Goal: Task Accomplishment & Management: Manage account settings

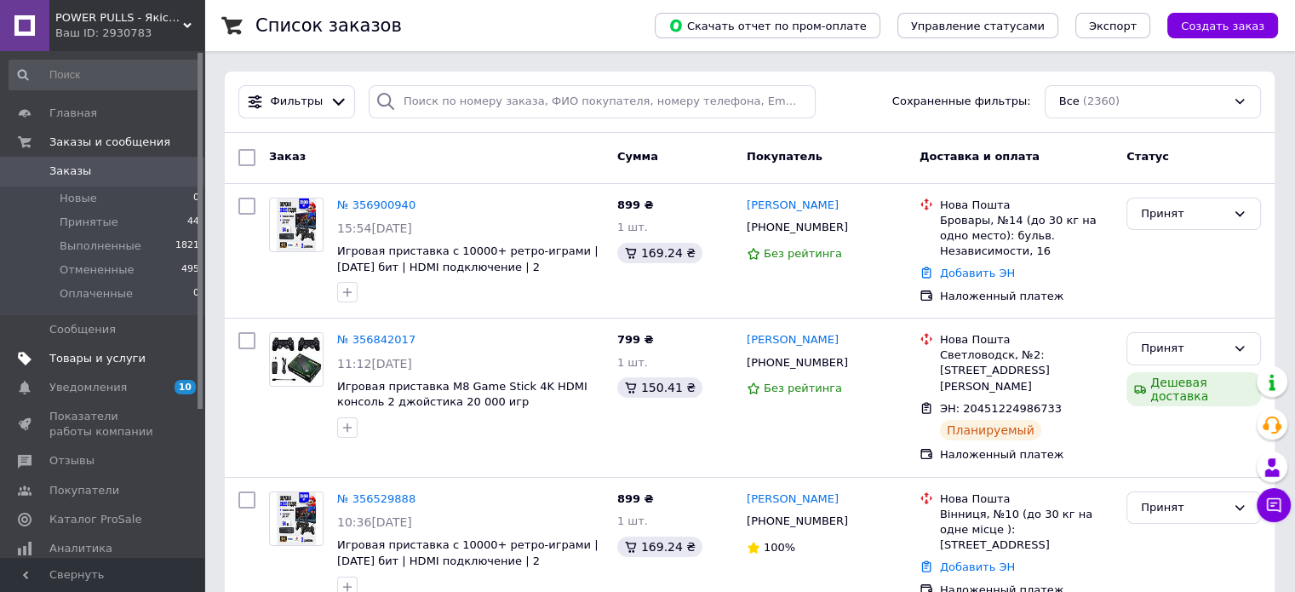
click at [107, 353] on span "Товары и услуги" at bounding box center [97, 358] width 96 height 15
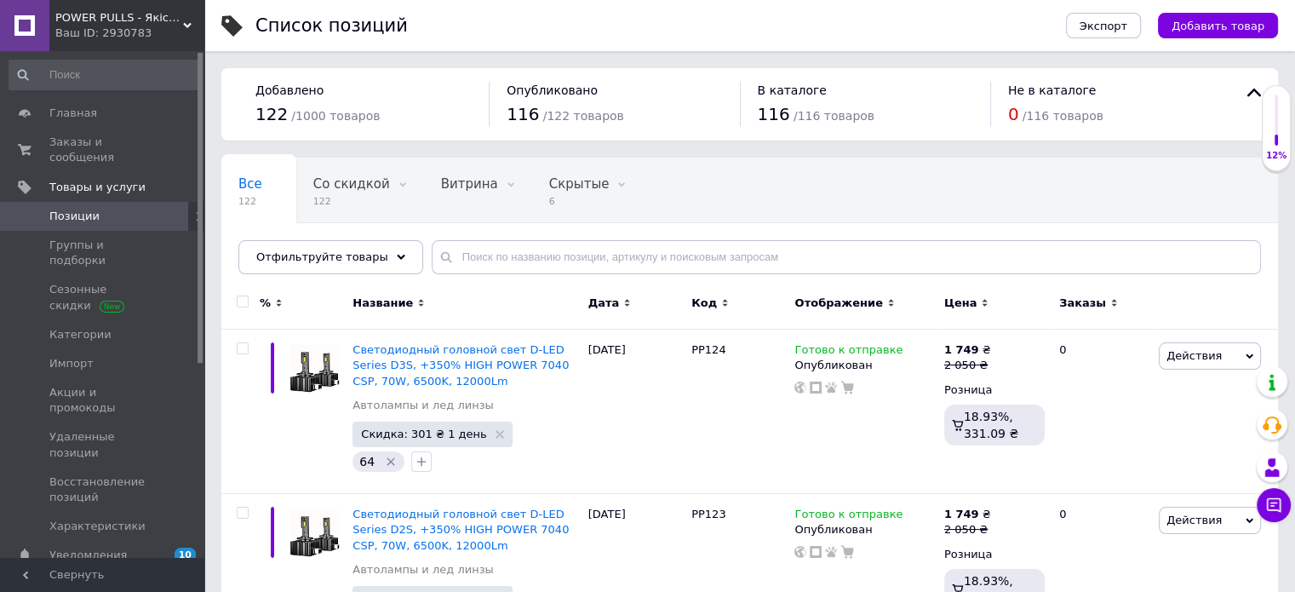
click at [242, 299] on input "checkbox" at bounding box center [242, 301] width 11 height 11
checkbox input "true"
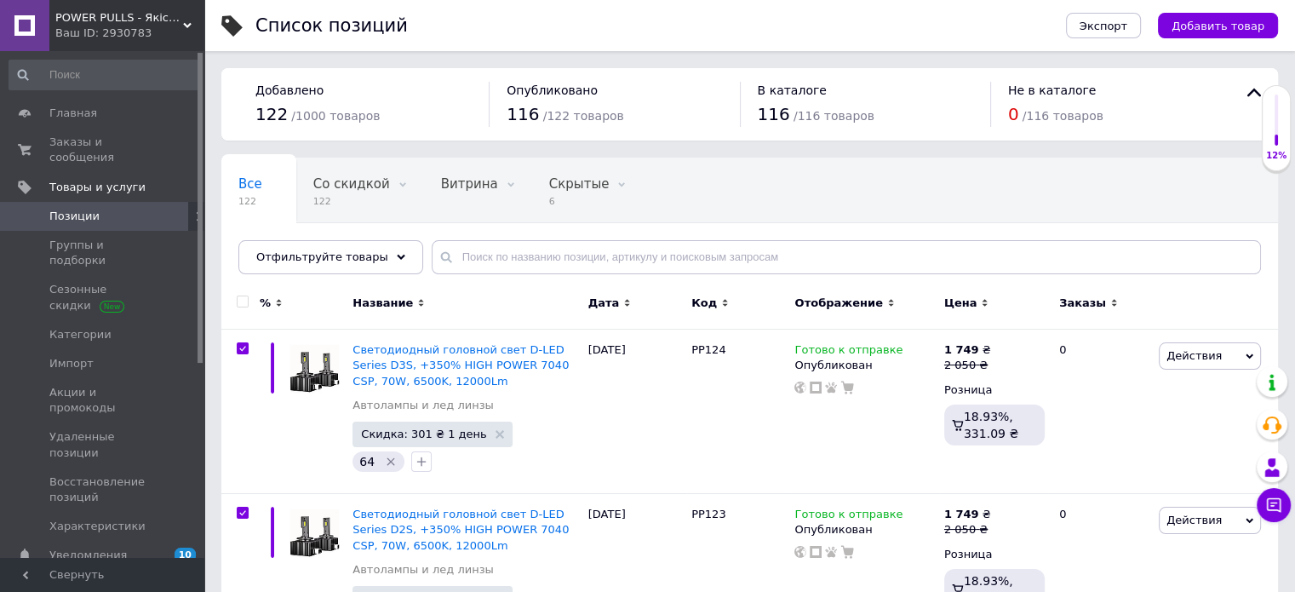
checkbox input "true"
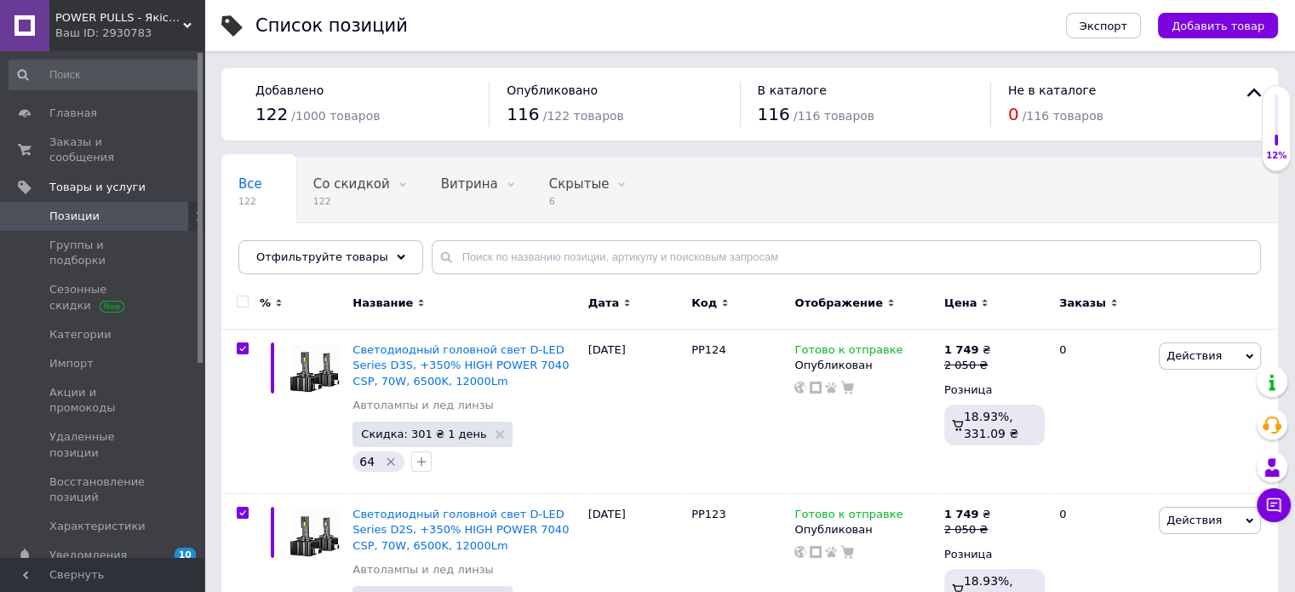
checkbox input "true"
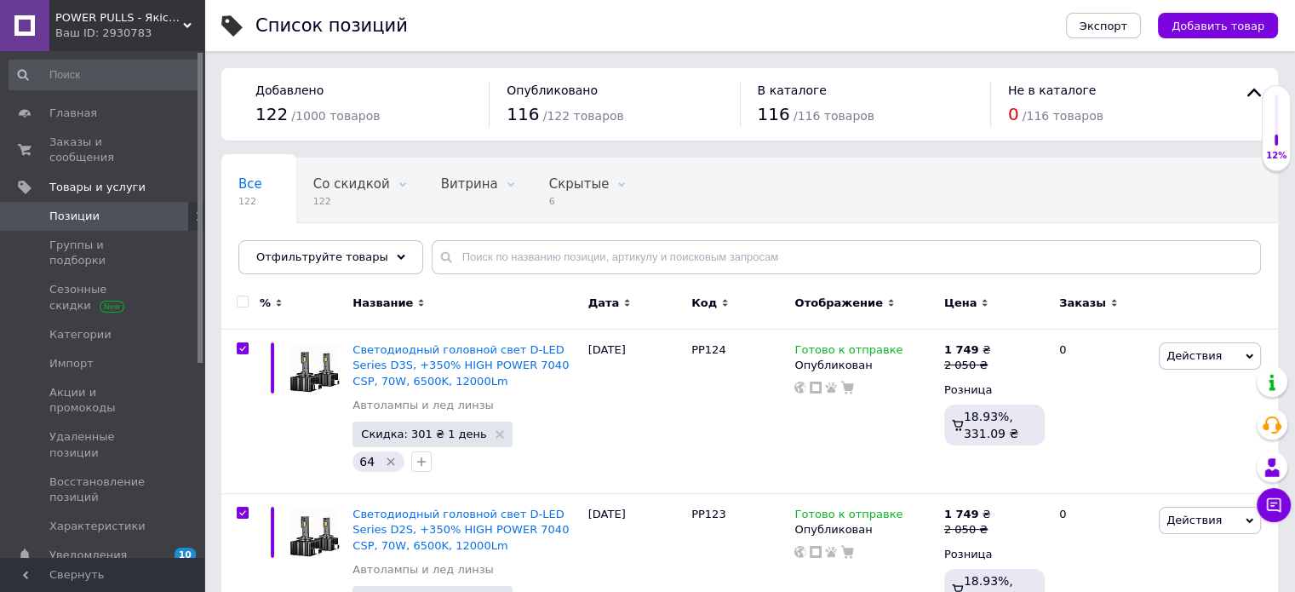
checkbox input "true"
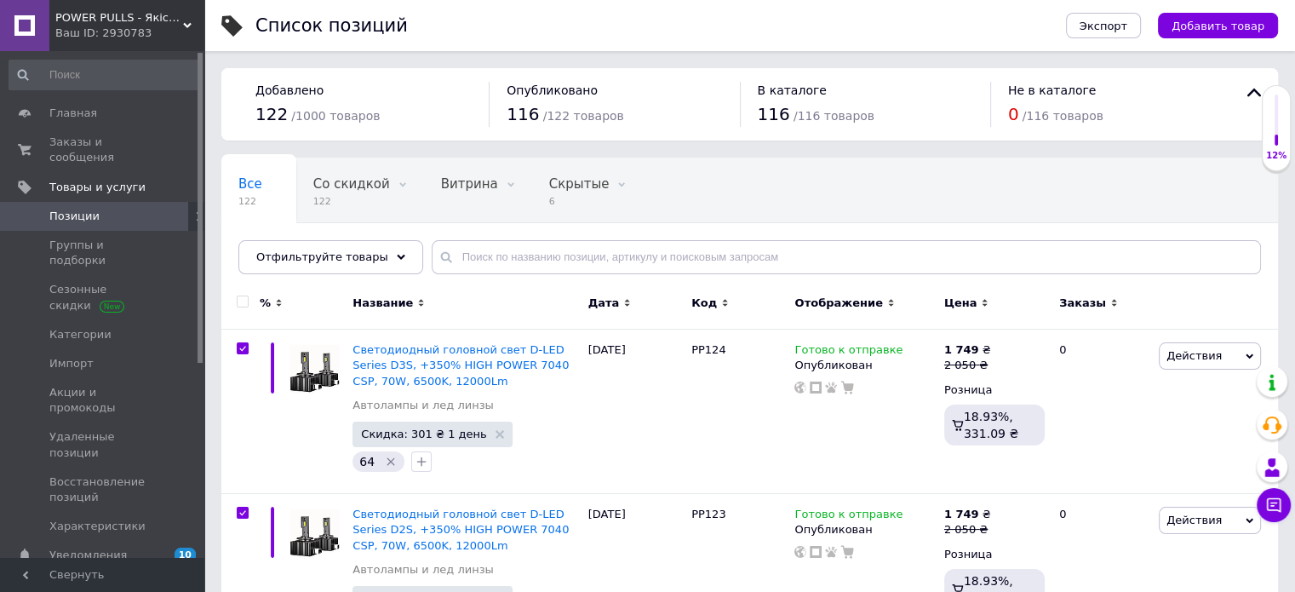
checkbox input "true"
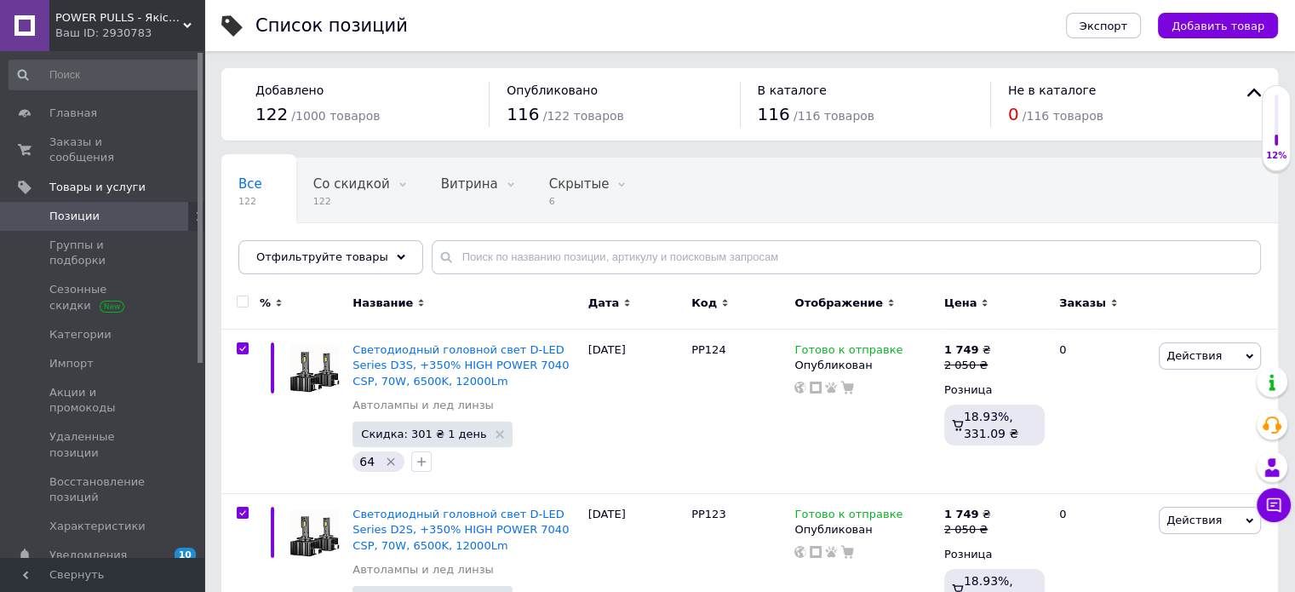
checkbox input "true"
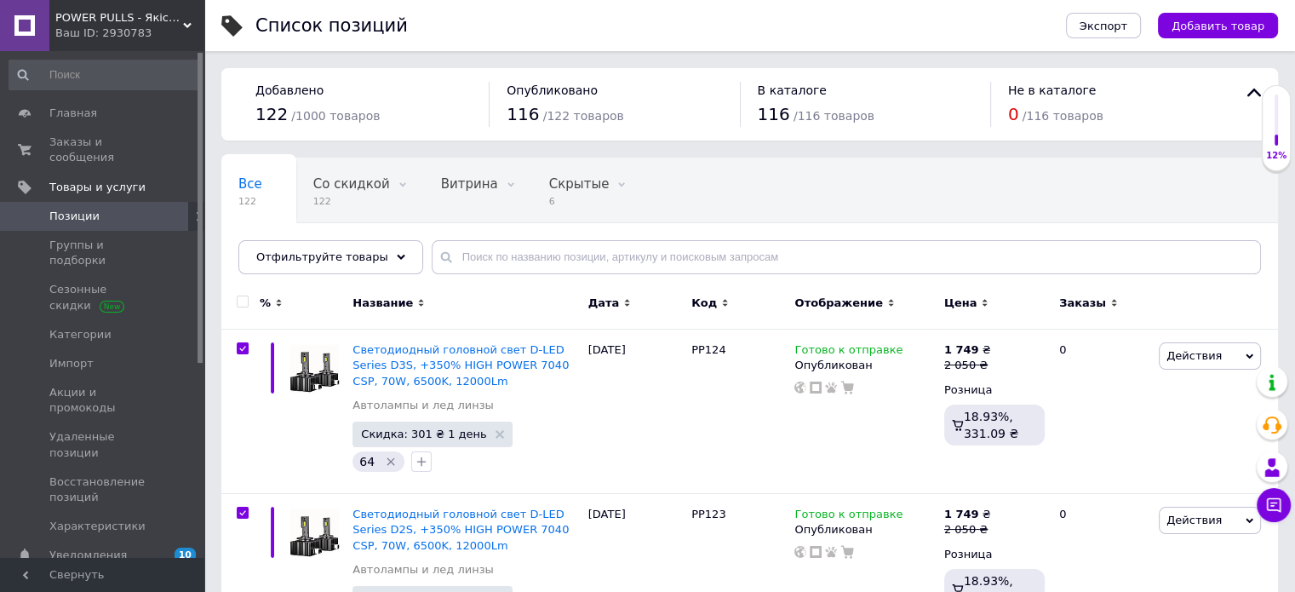
checkbox input "true"
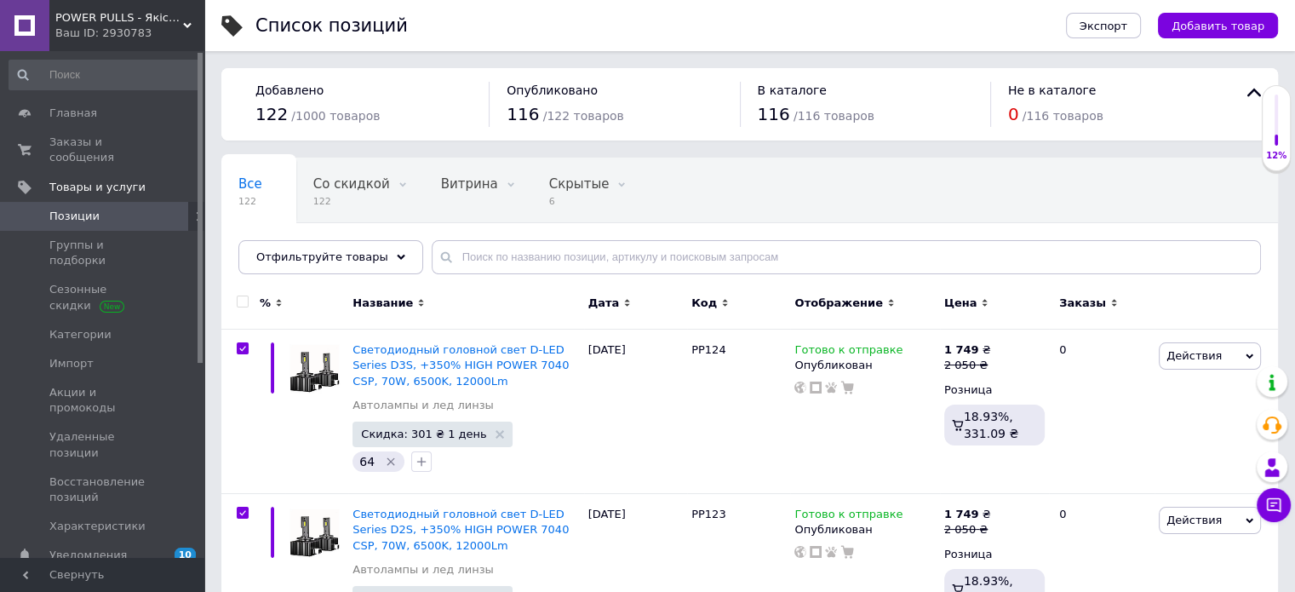
checkbox input "true"
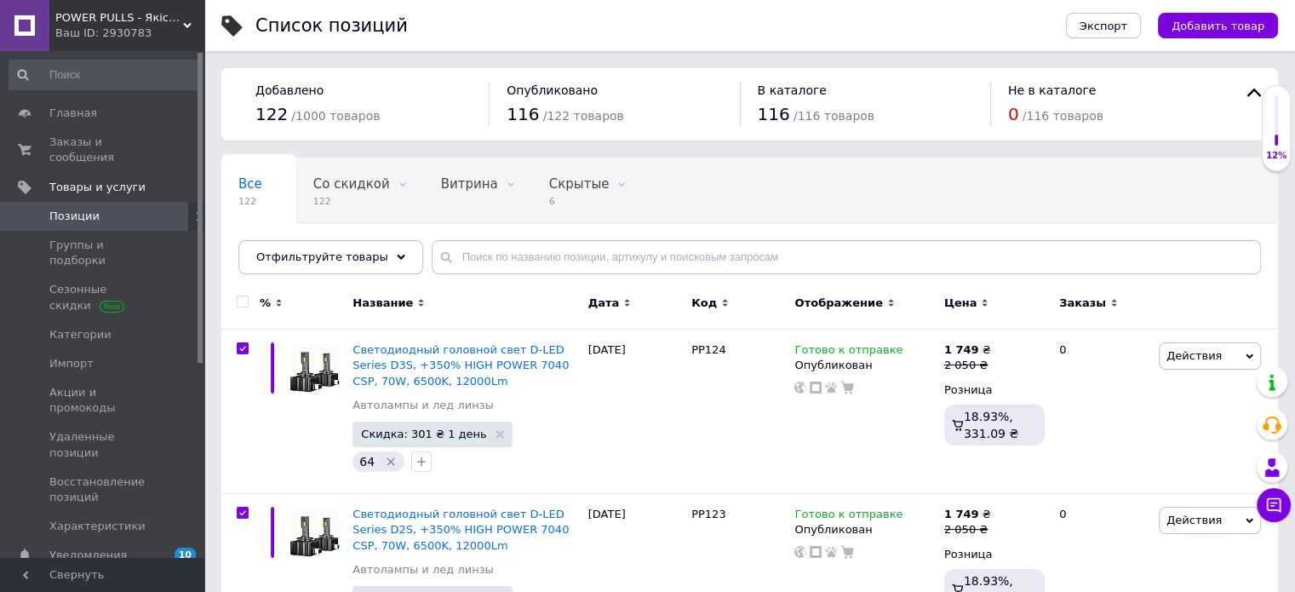
checkbox input "true"
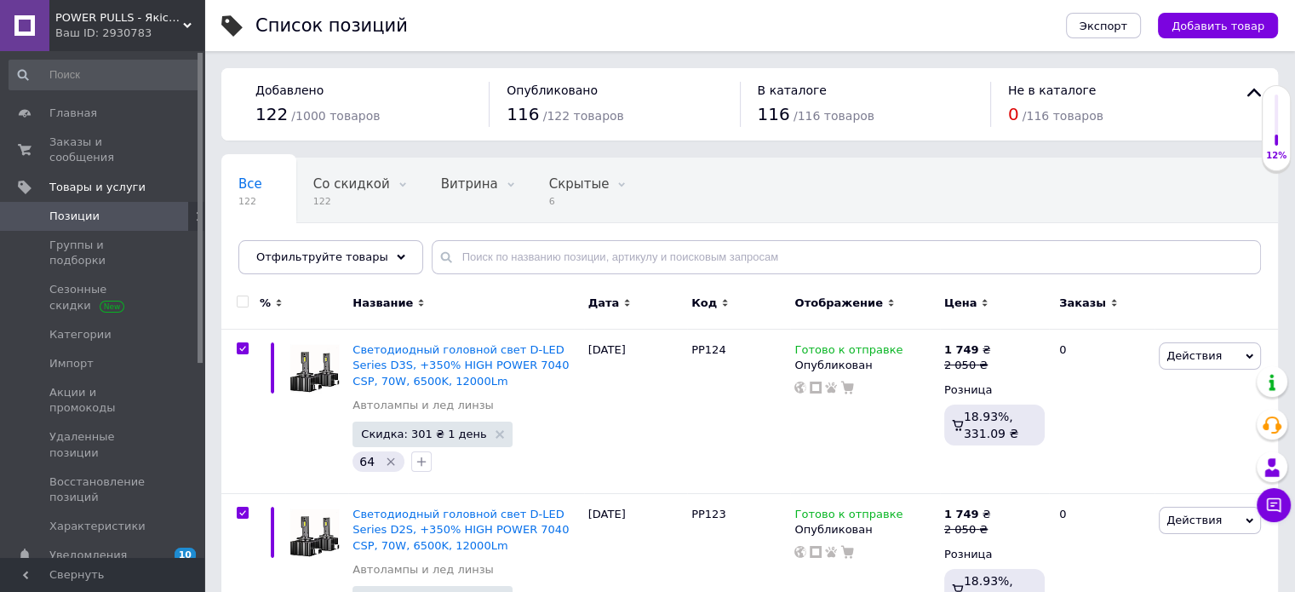
checkbox input "true"
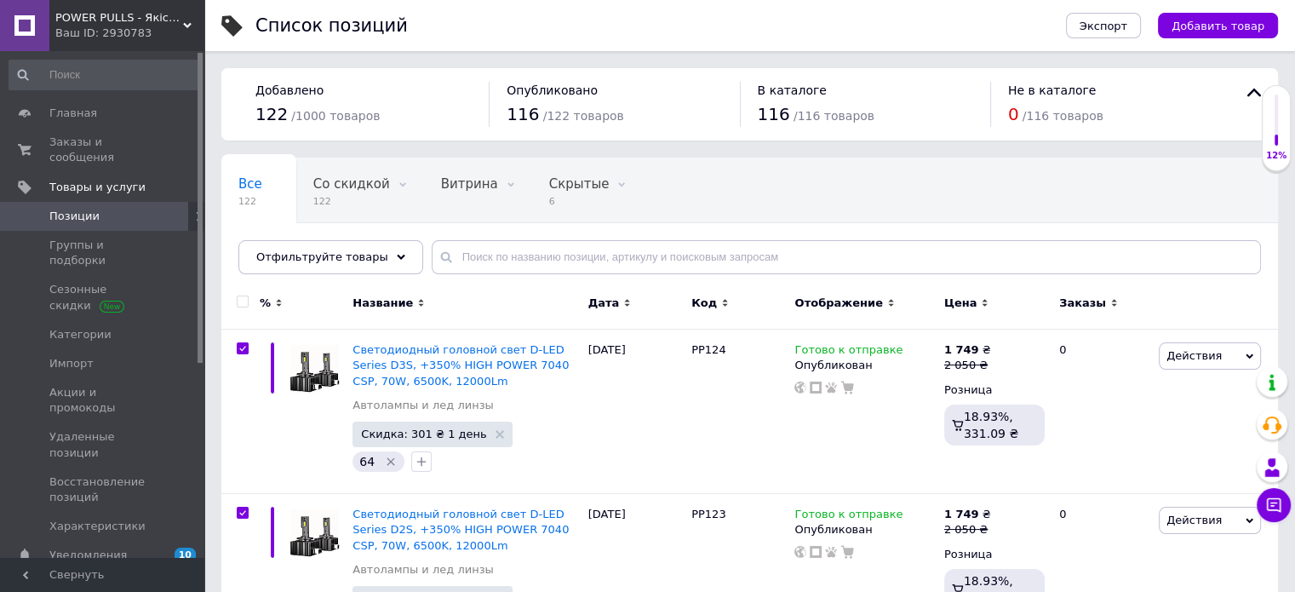
checkbox input "true"
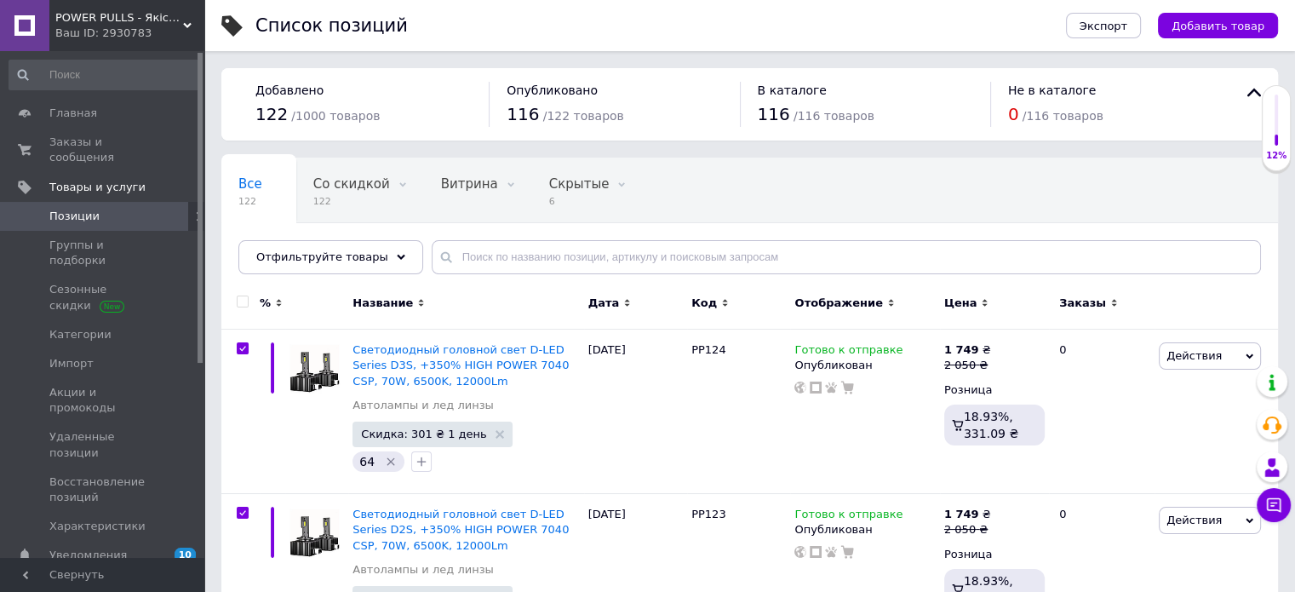
checkbox input "true"
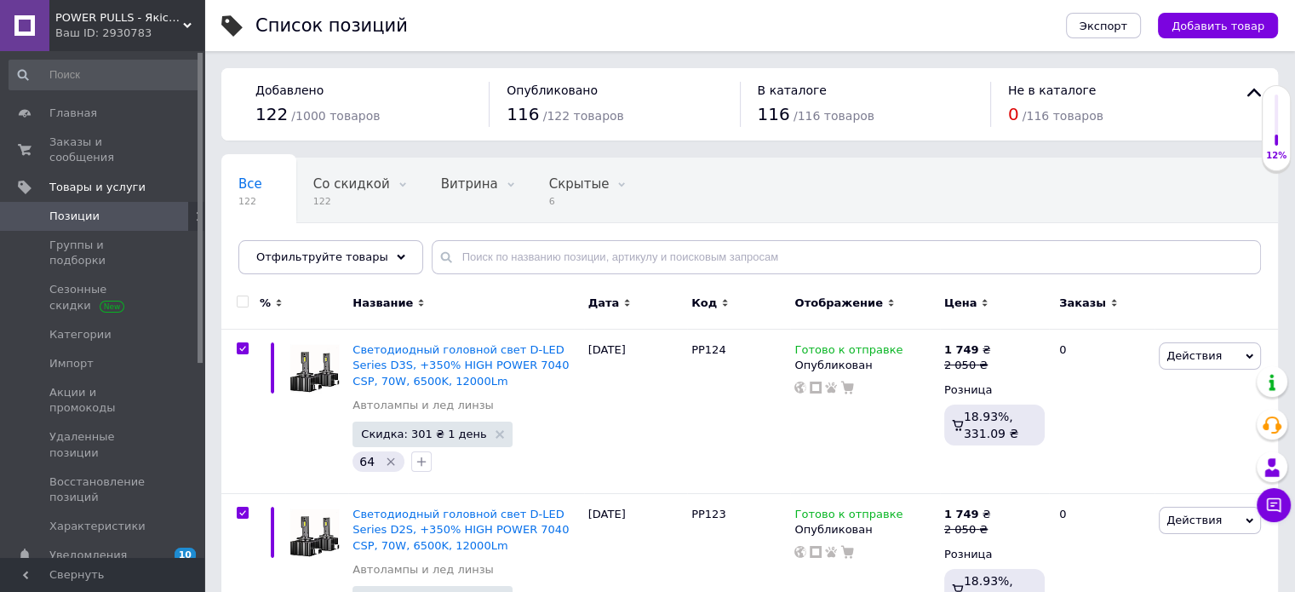
checkbox input "true"
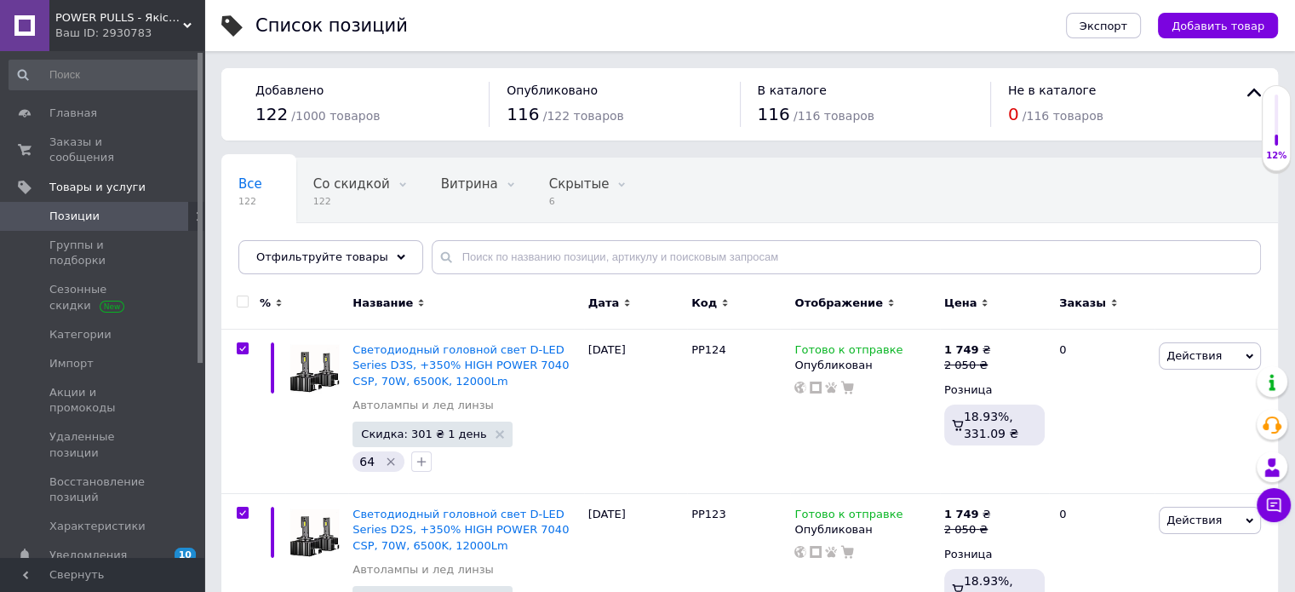
checkbox input "true"
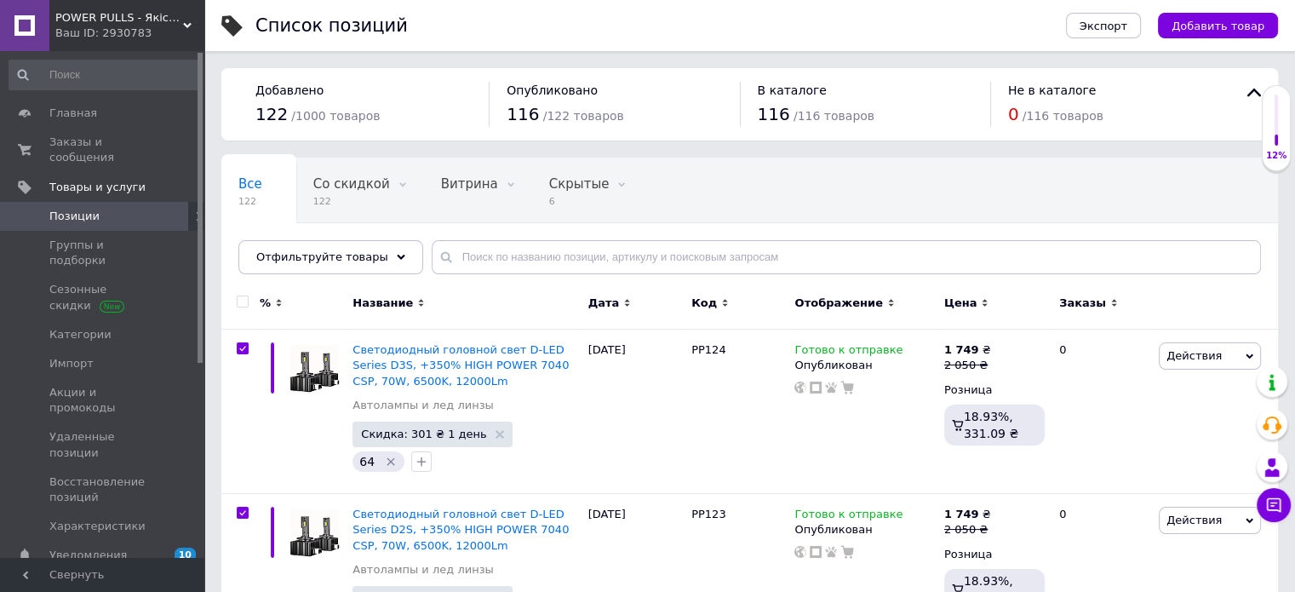
checkbox input "true"
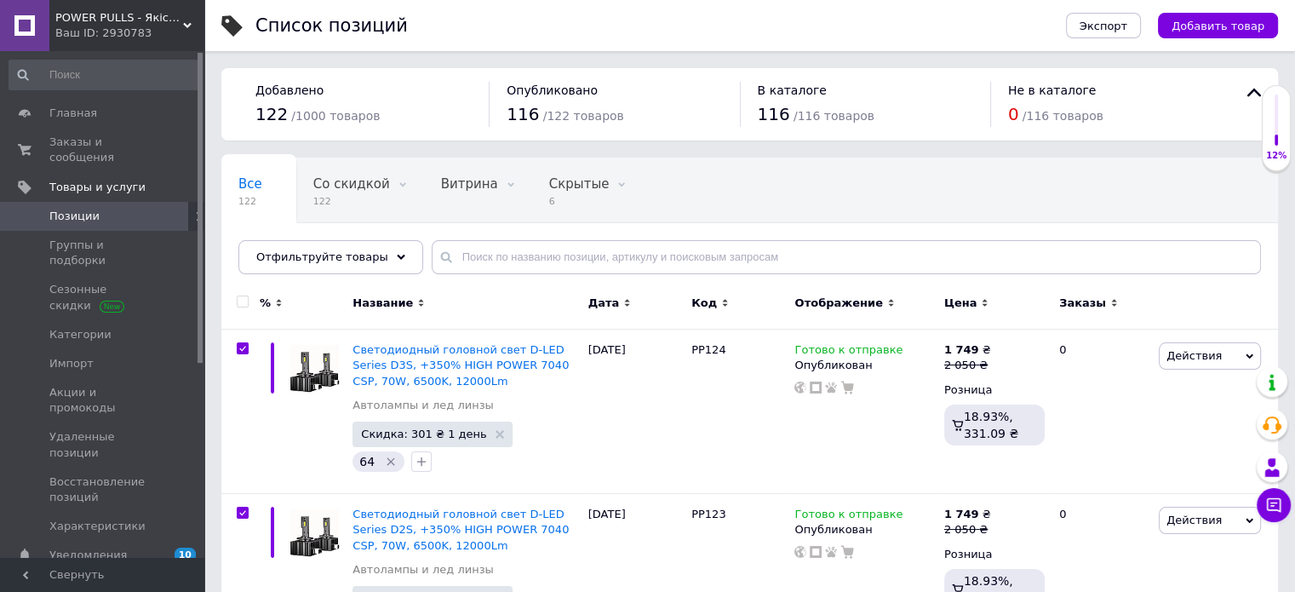
checkbox input "true"
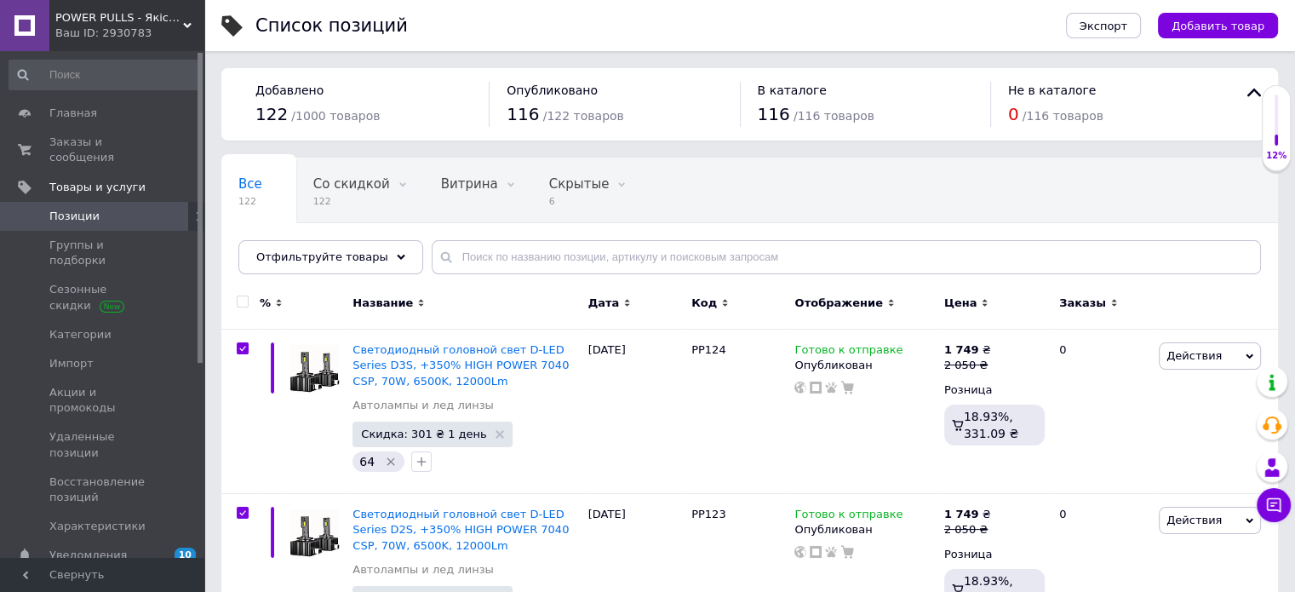
checkbox input "true"
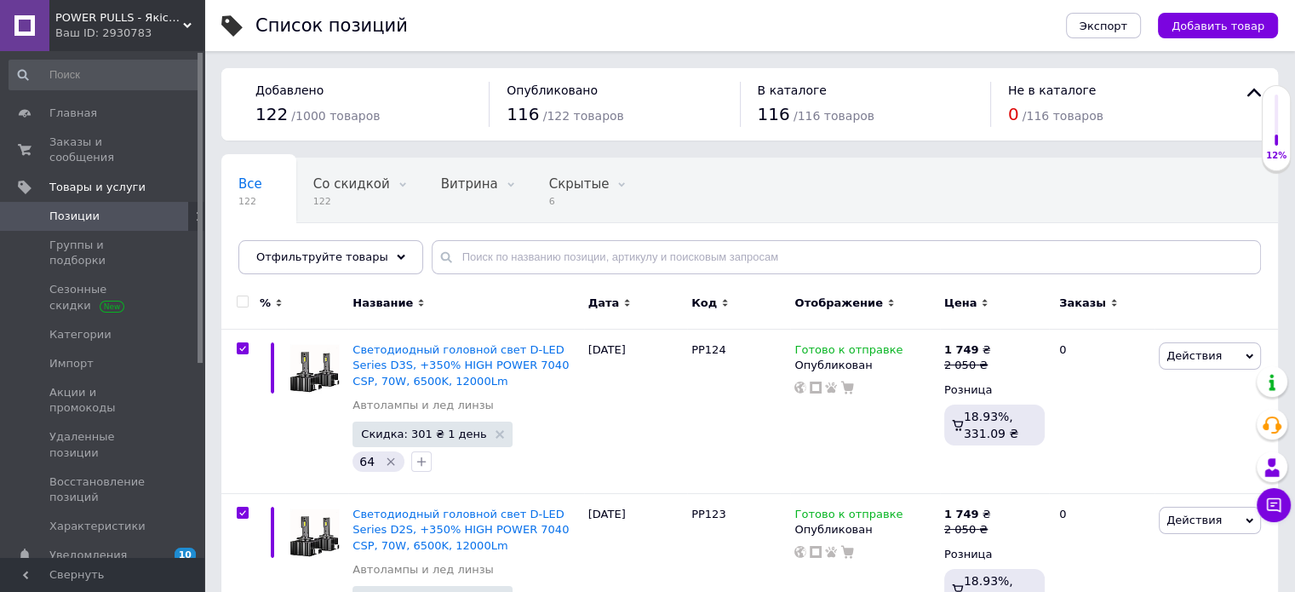
checkbox input "true"
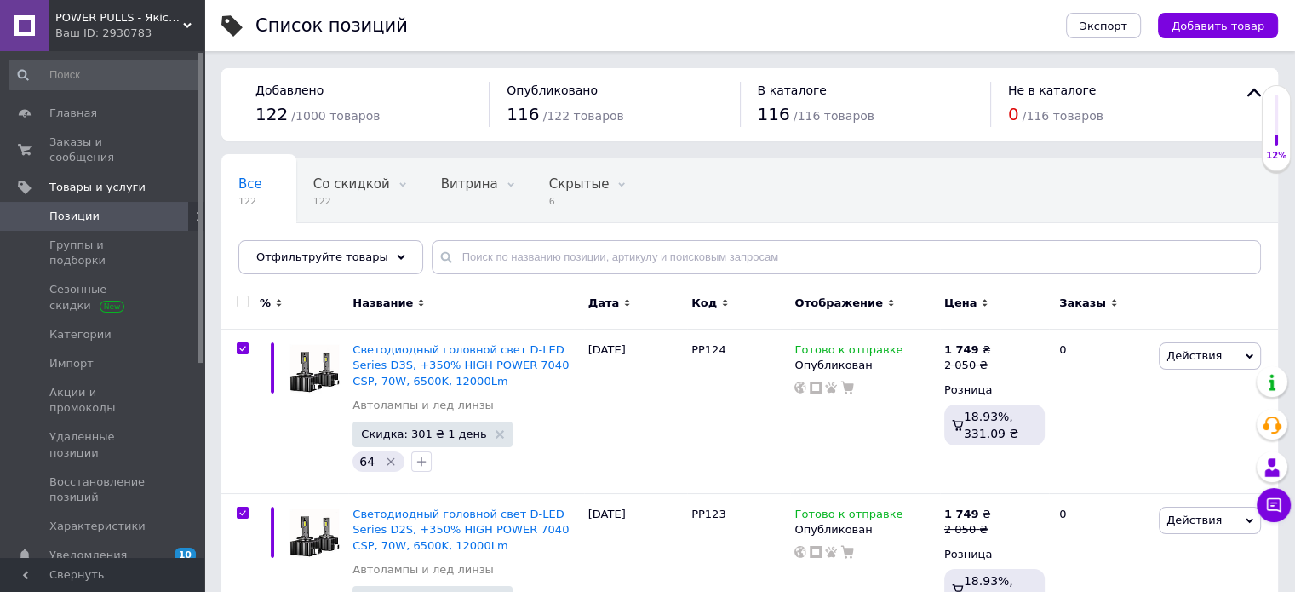
checkbox input "true"
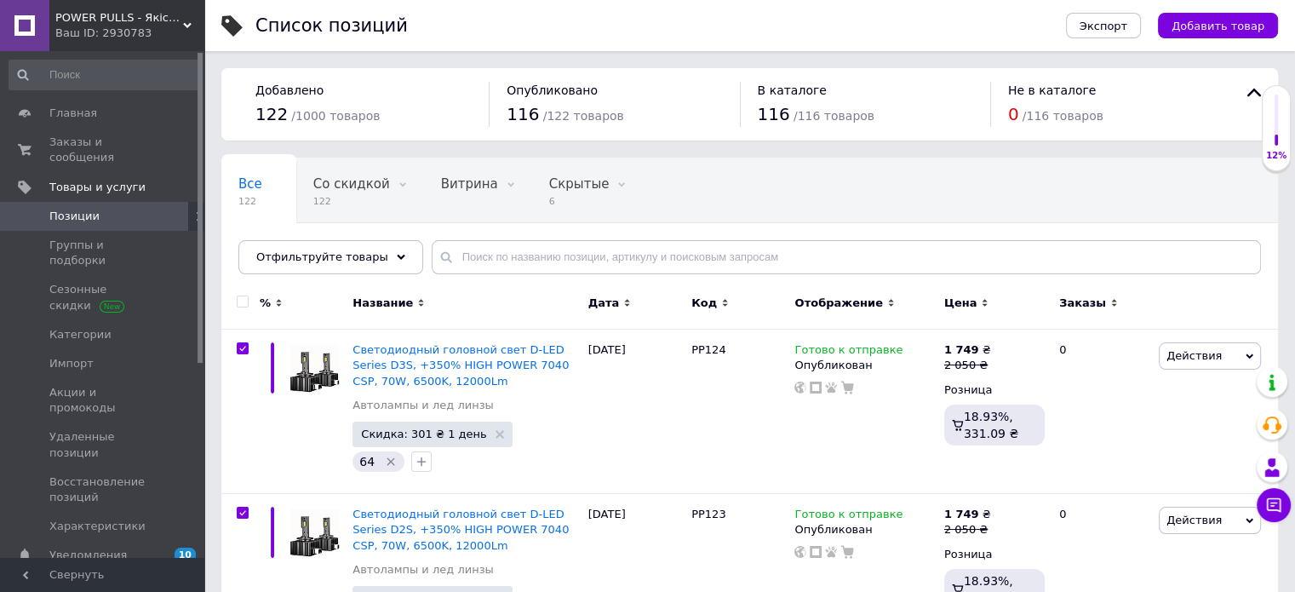
checkbox input "true"
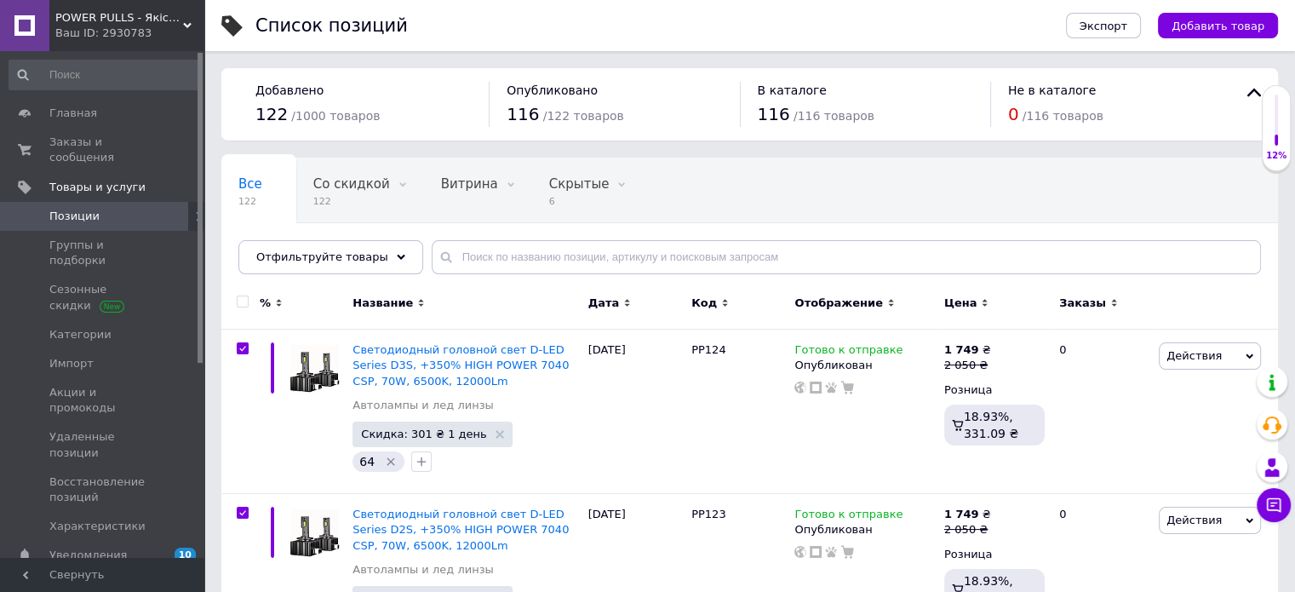
checkbox input "true"
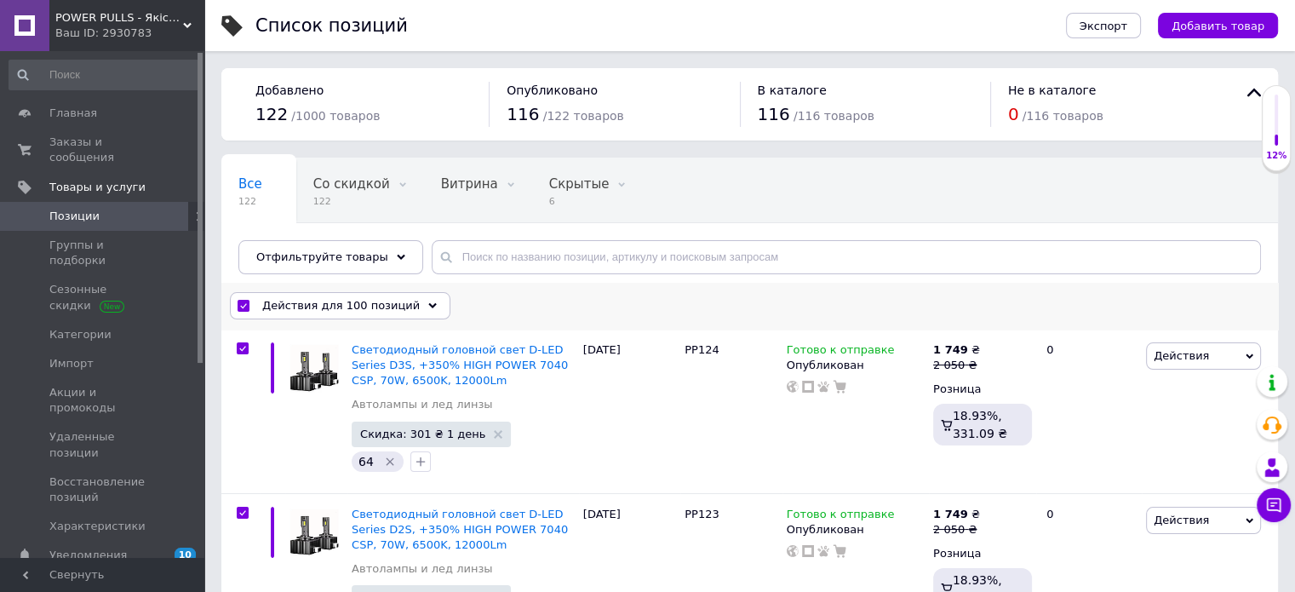
click at [300, 303] on span "Действия для 100 позиций" at bounding box center [341, 305] width 158 height 15
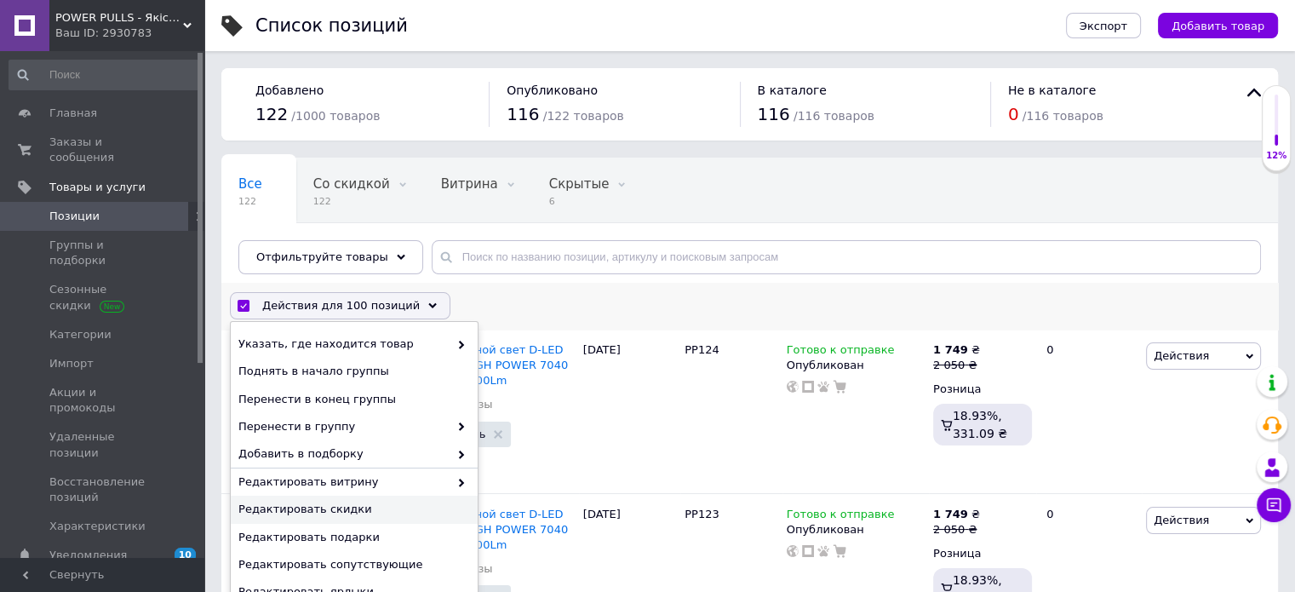
click at [324, 508] on span "Редактировать скидки" at bounding box center [351, 509] width 227 height 15
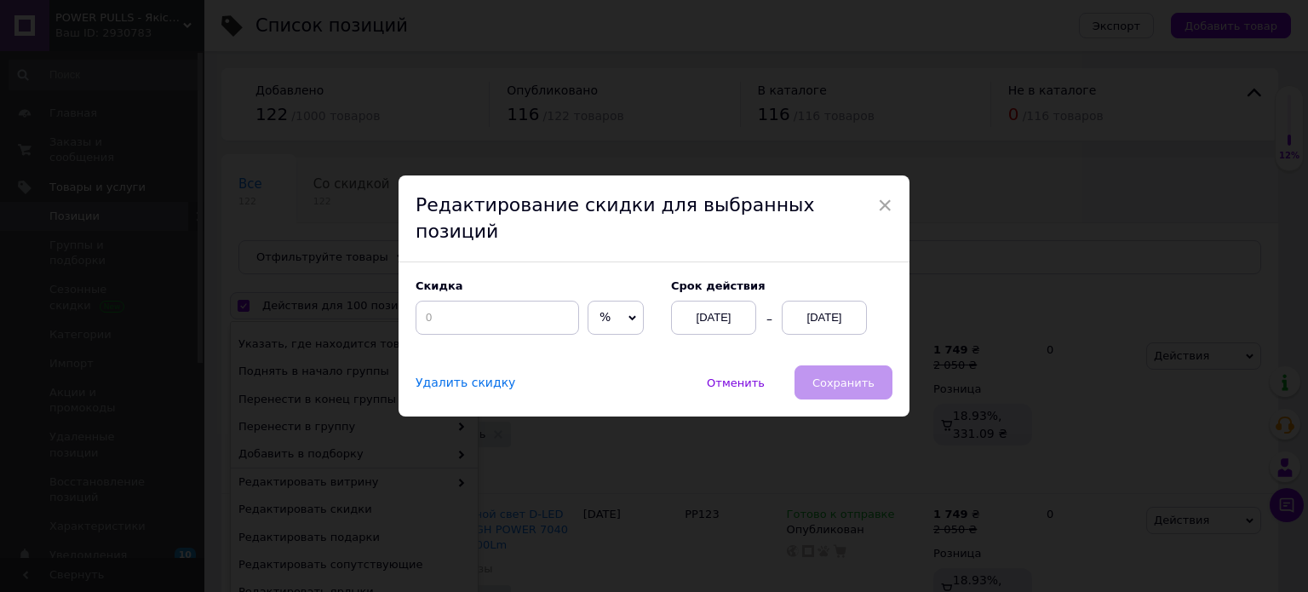
click at [599, 310] on span "%" at bounding box center [604, 317] width 11 height 14
click at [590, 344] on li "₴" at bounding box center [615, 353] width 54 height 24
click at [511, 308] on input at bounding box center [497, 318] width 163 height 34
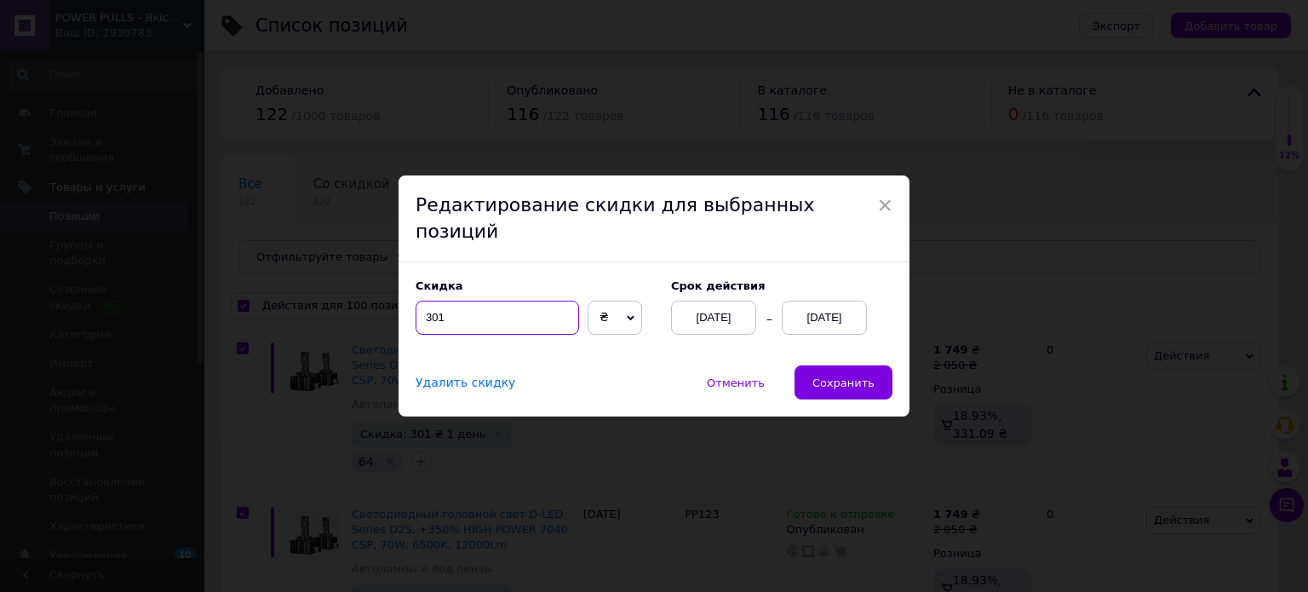
type input "301"
click at [807, 308] on div "[DATE]" at bounding box center [824, 318] width 85 height 34
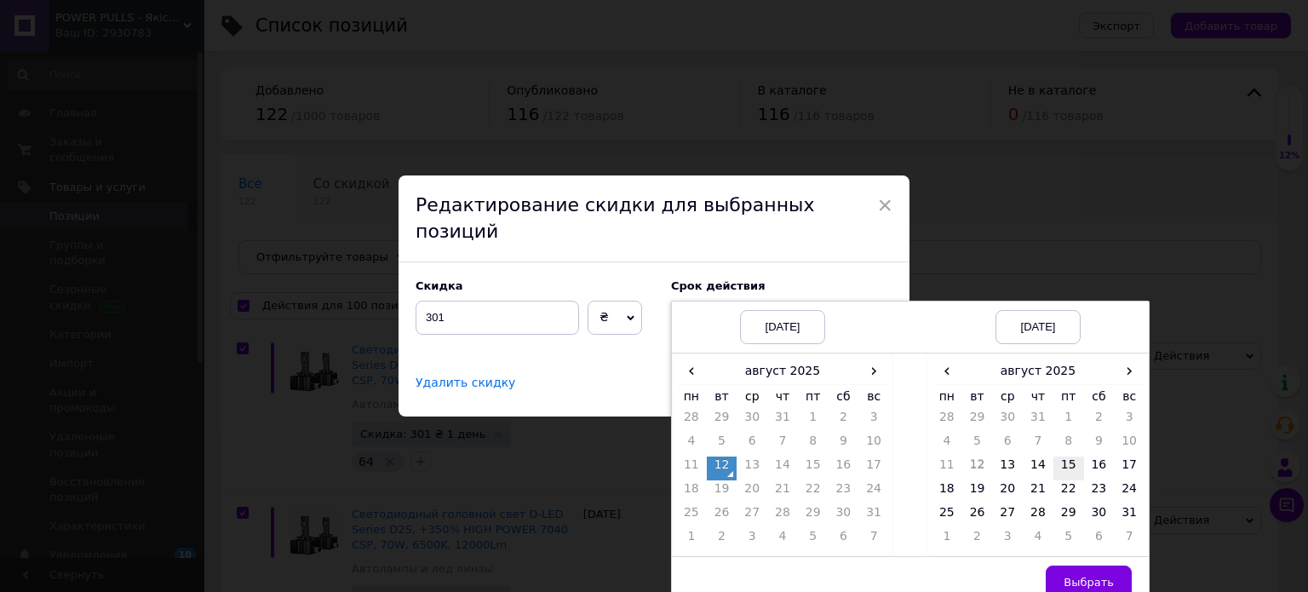
click at [1073, 456] on td "15" at bounding box center [1068, 468] width 31 height 24
drag, startPoint x: 1068, startPoint y: 548, endPoint x: 1077, endPoint y: 564, distance: 18.0
click at [1071, 556] on td "Выбрать" at bounding box center [1037, 582] width 221 height 52
click at [1078, 576] on span "Выбрать" at bounding box center [1088, 582] width 50 height 13
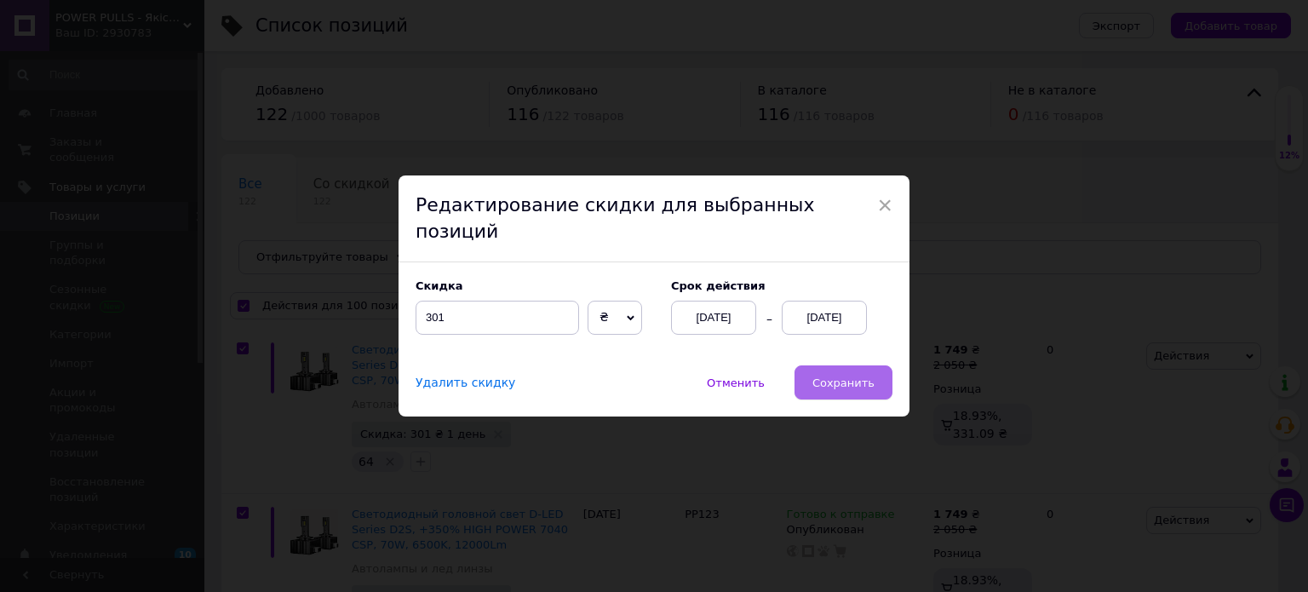
click at [817, 376] on span "Сохранить" at bounding box center [843, 382] width 62 height 13
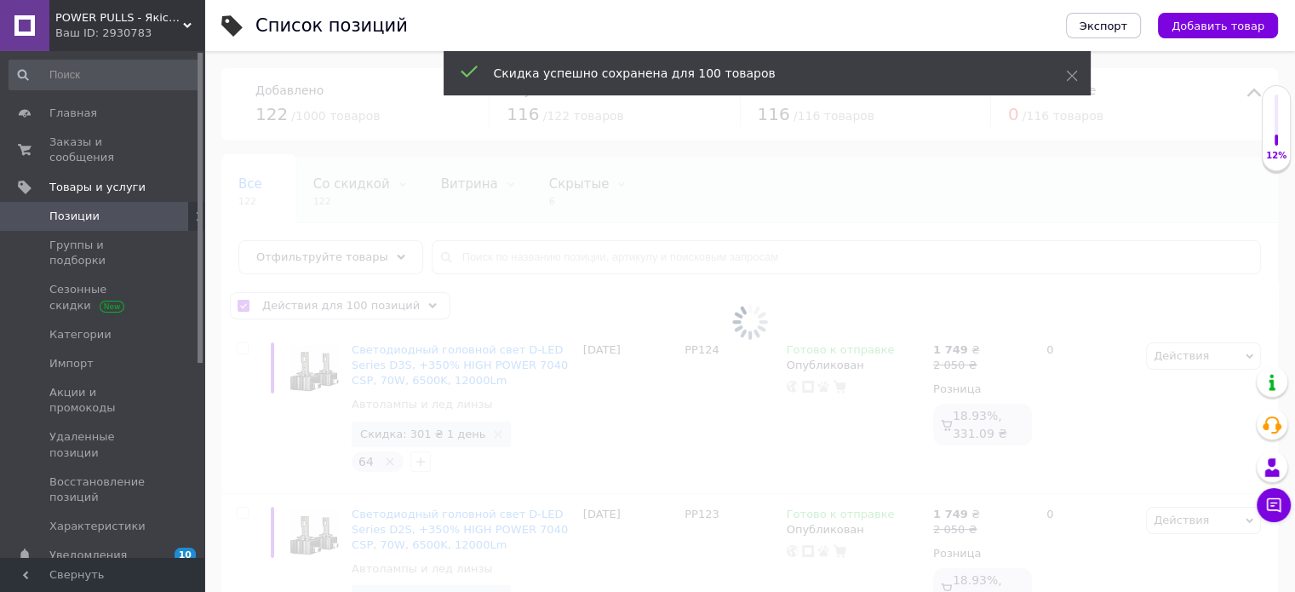
checkbox input "false"
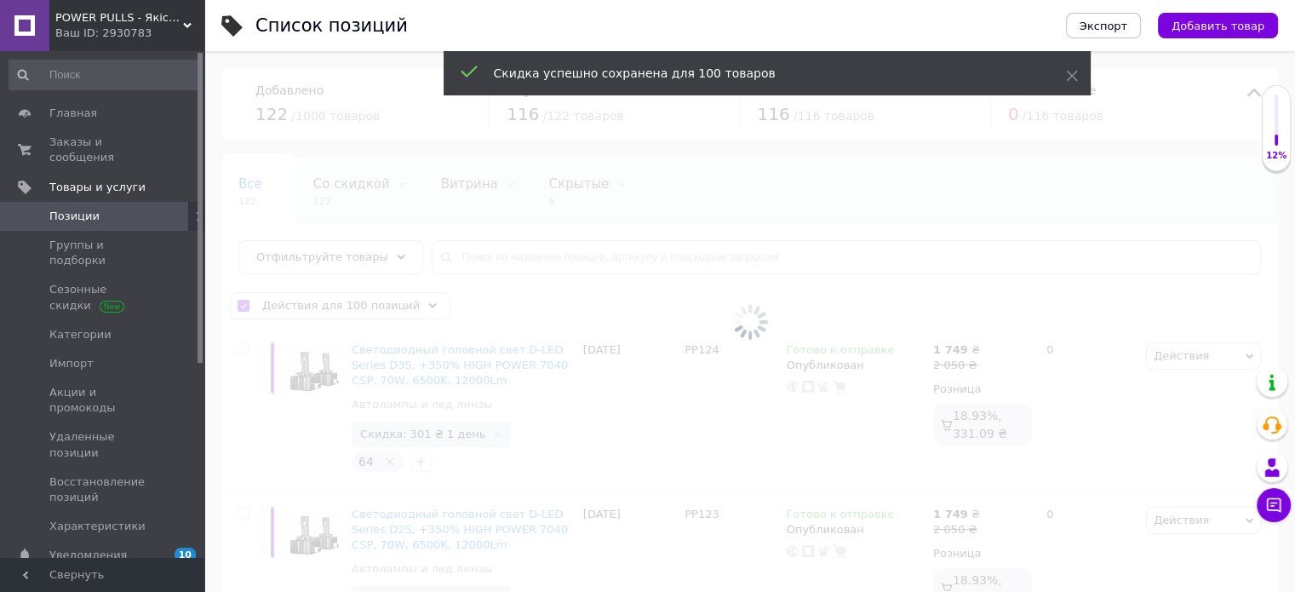
checkbox input "false"
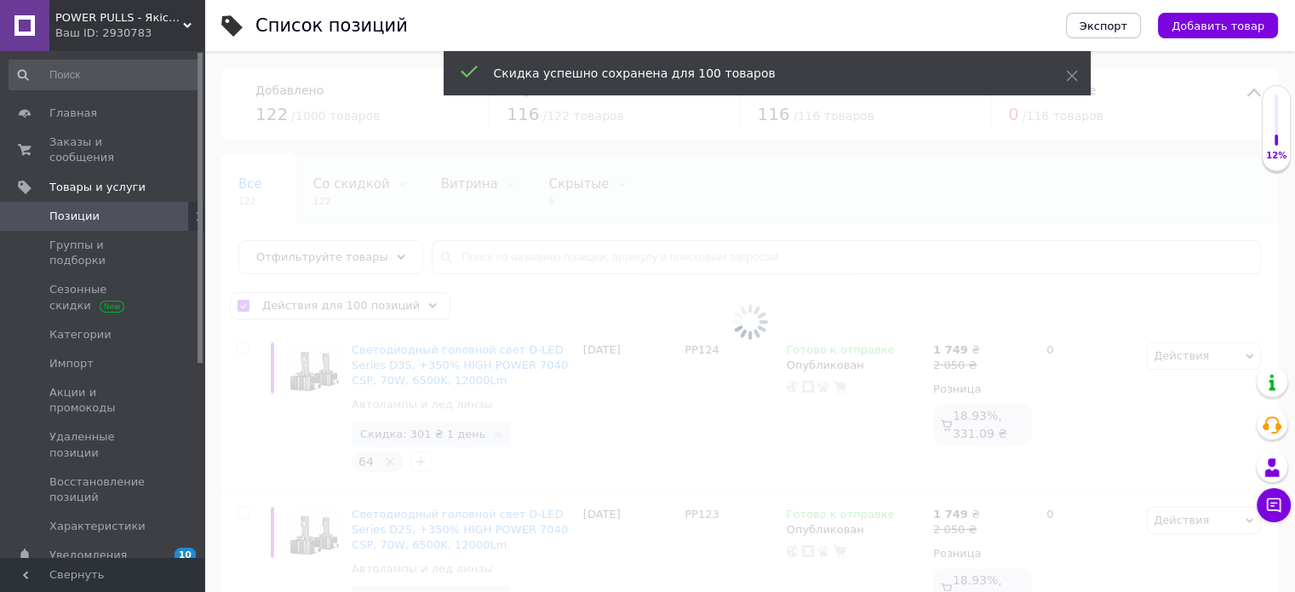
checkbox input "false"
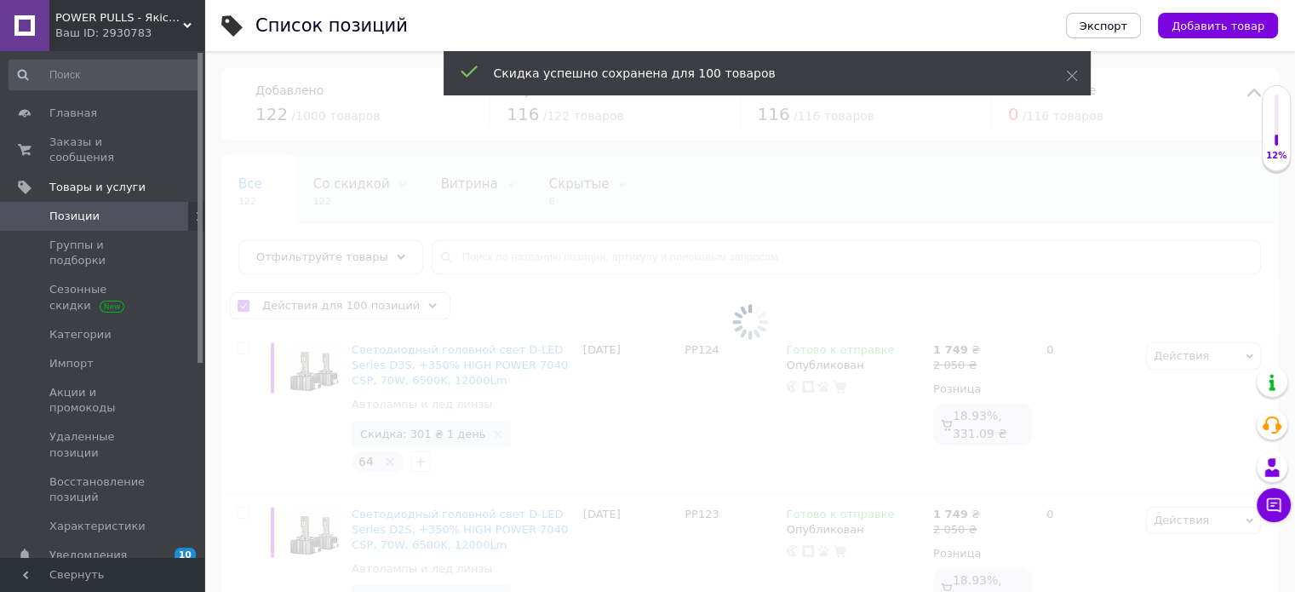
checkbox input "false"
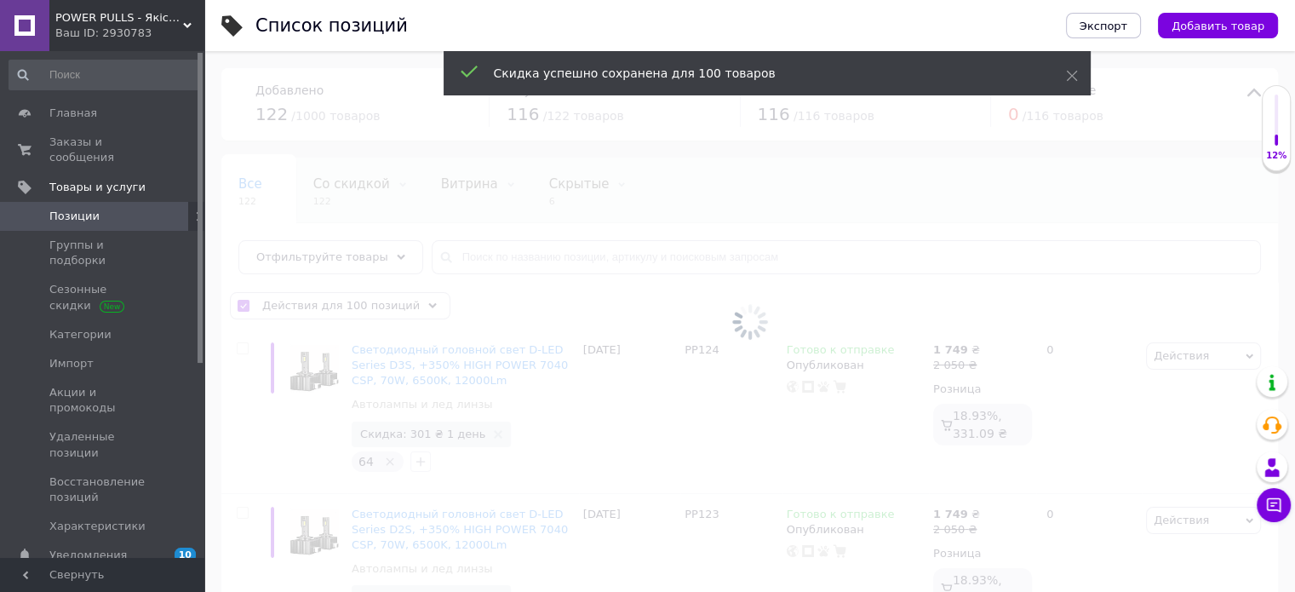
checkbox input "false"
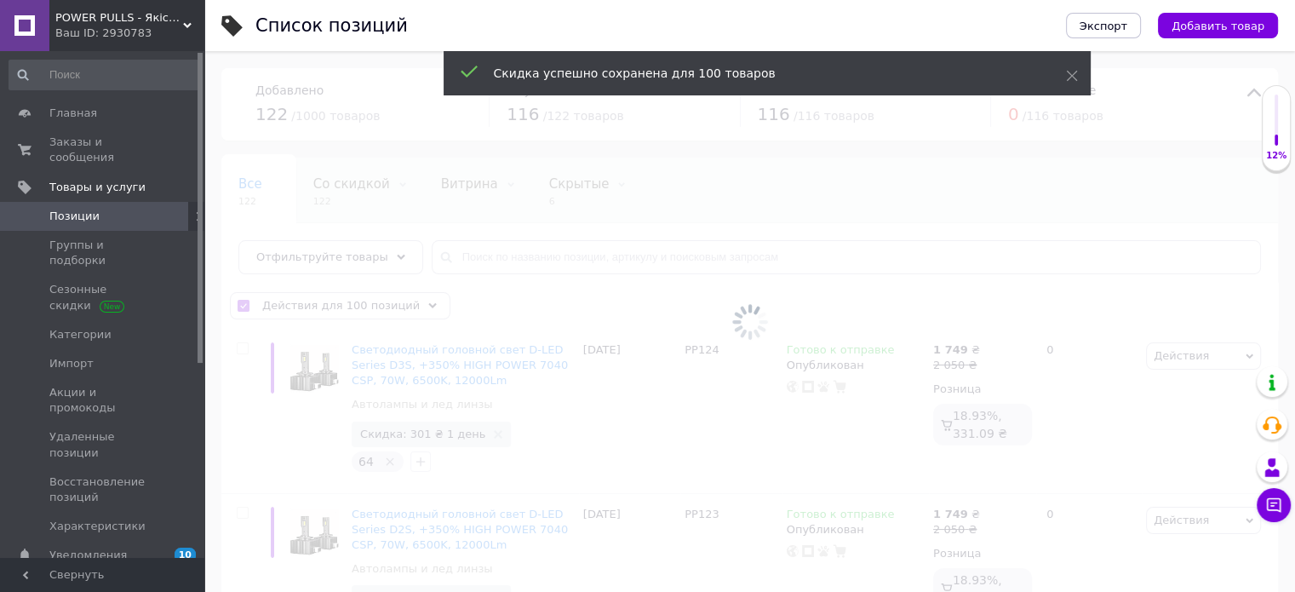
checkbox input "false"
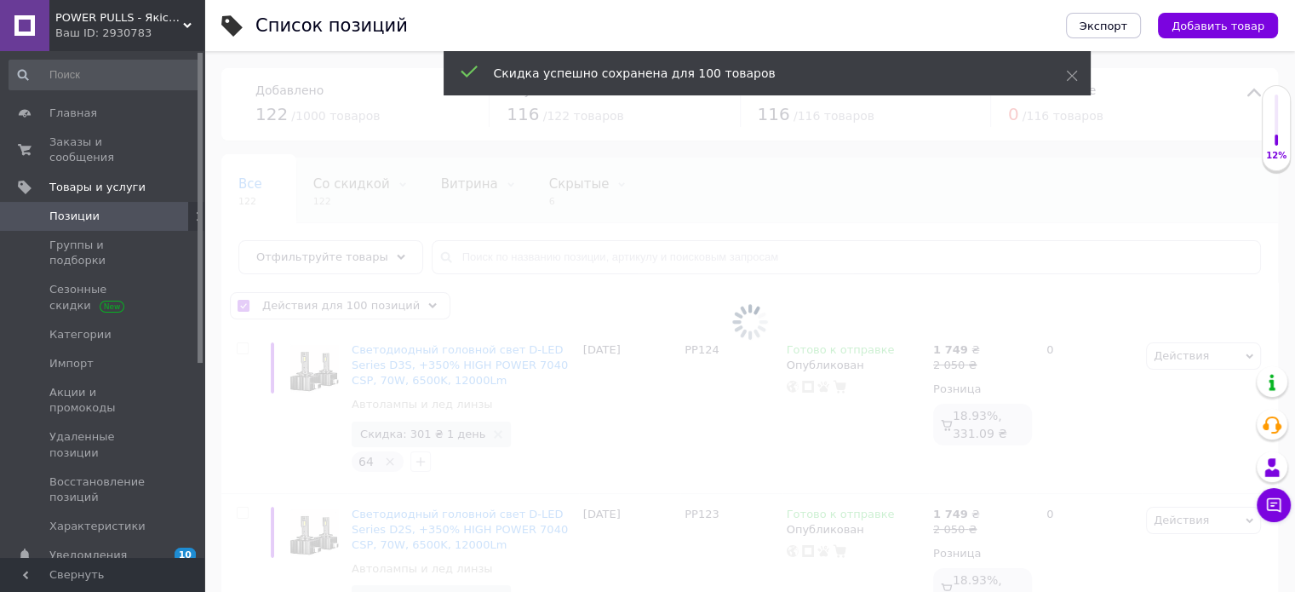
checkbox input "false"
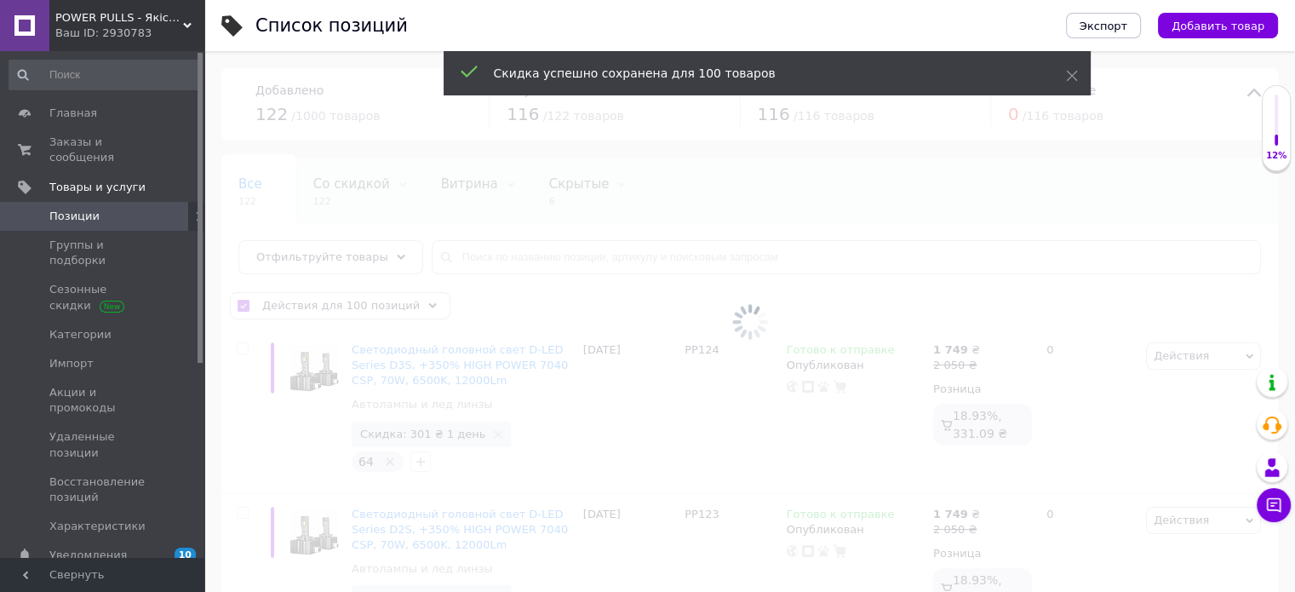
checkbox input "false"
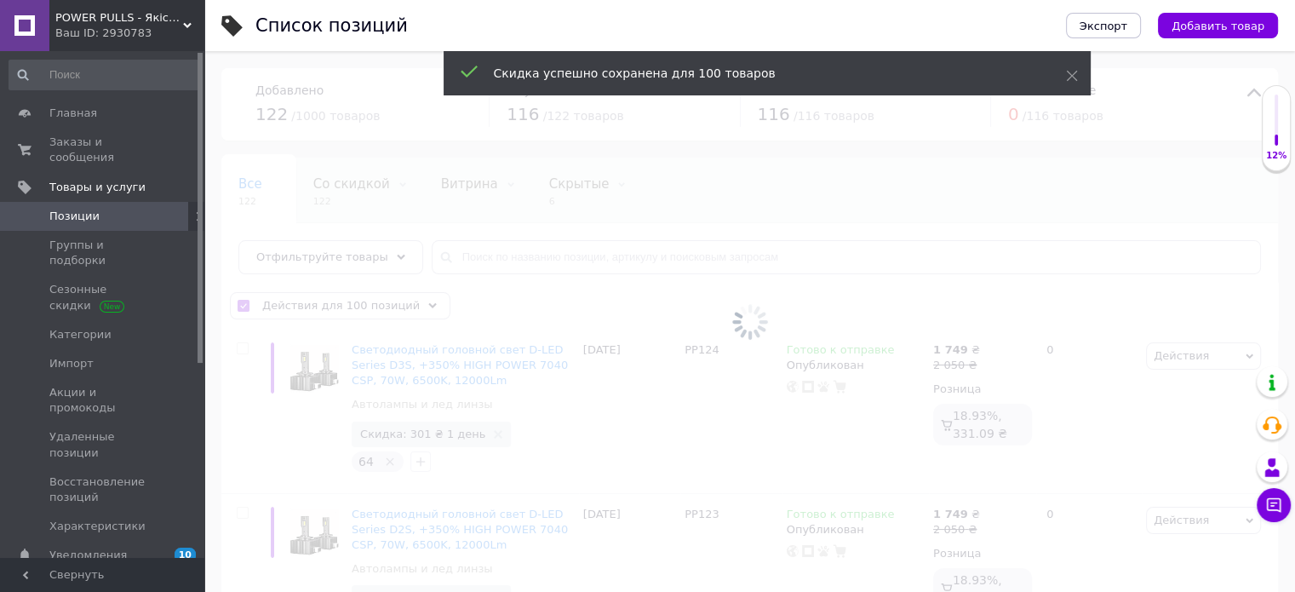
checkbox input "false"
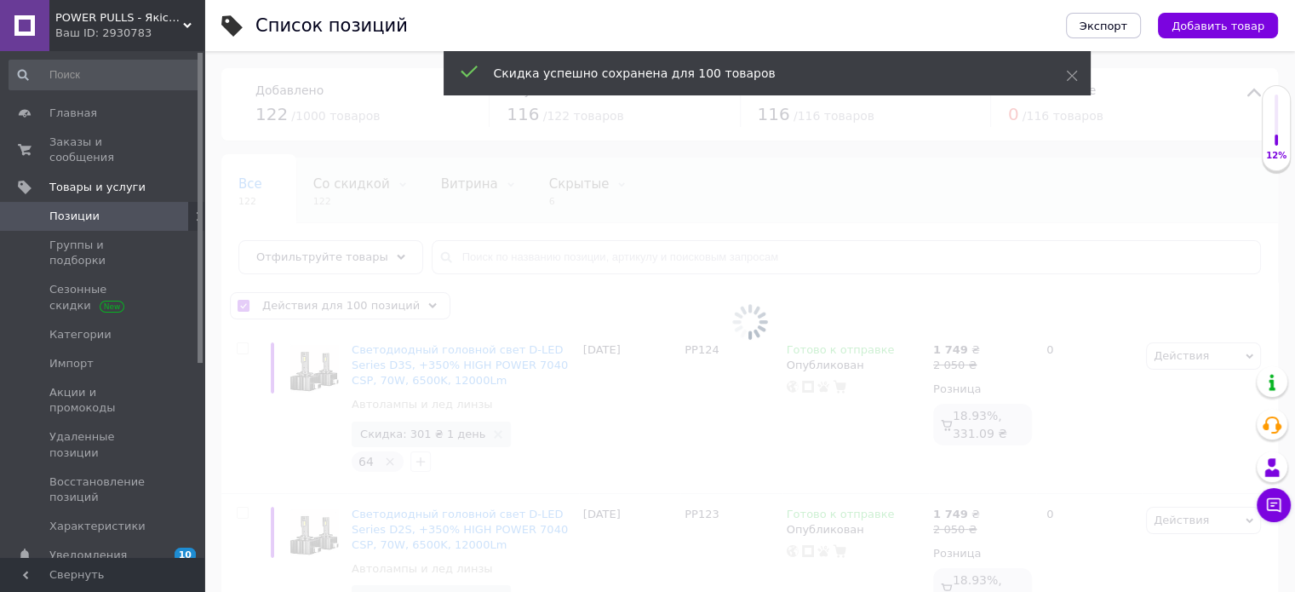
checkbox input "false"
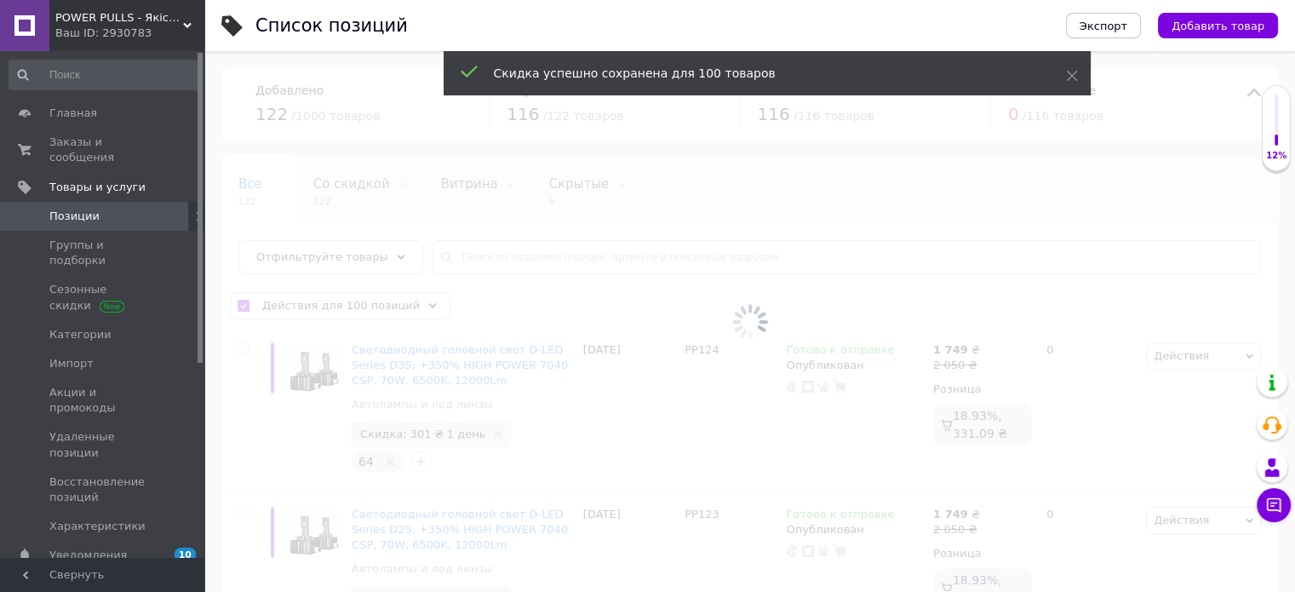
checkbox input "false"
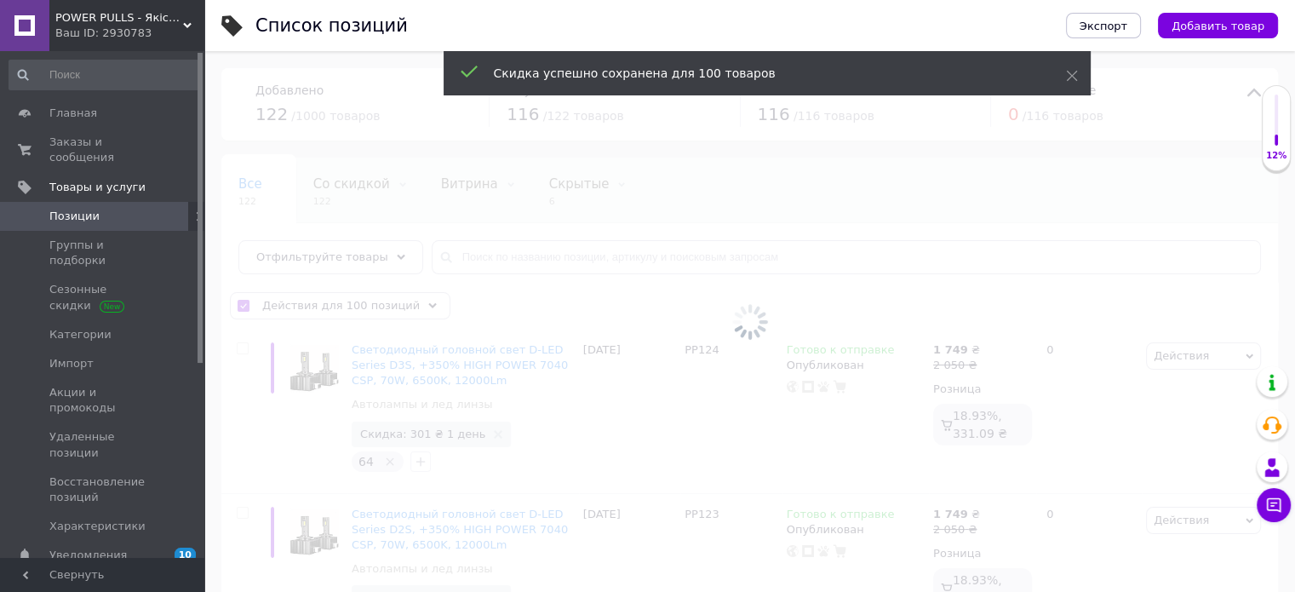
checkbox input "false"
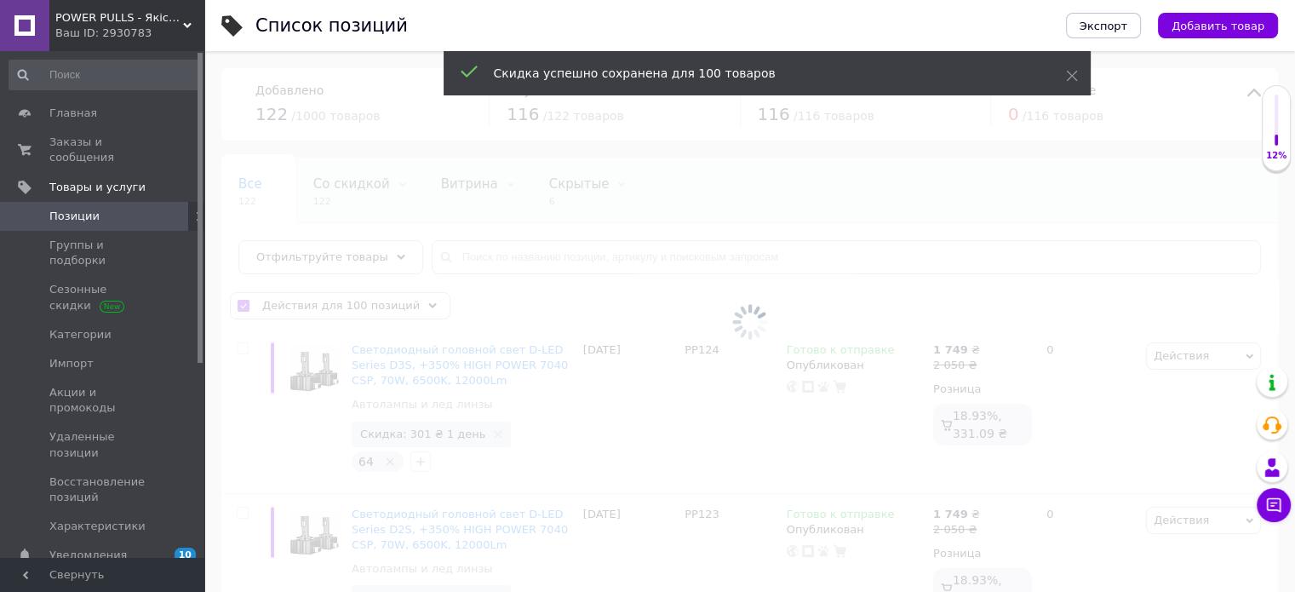
checkbox input "false"
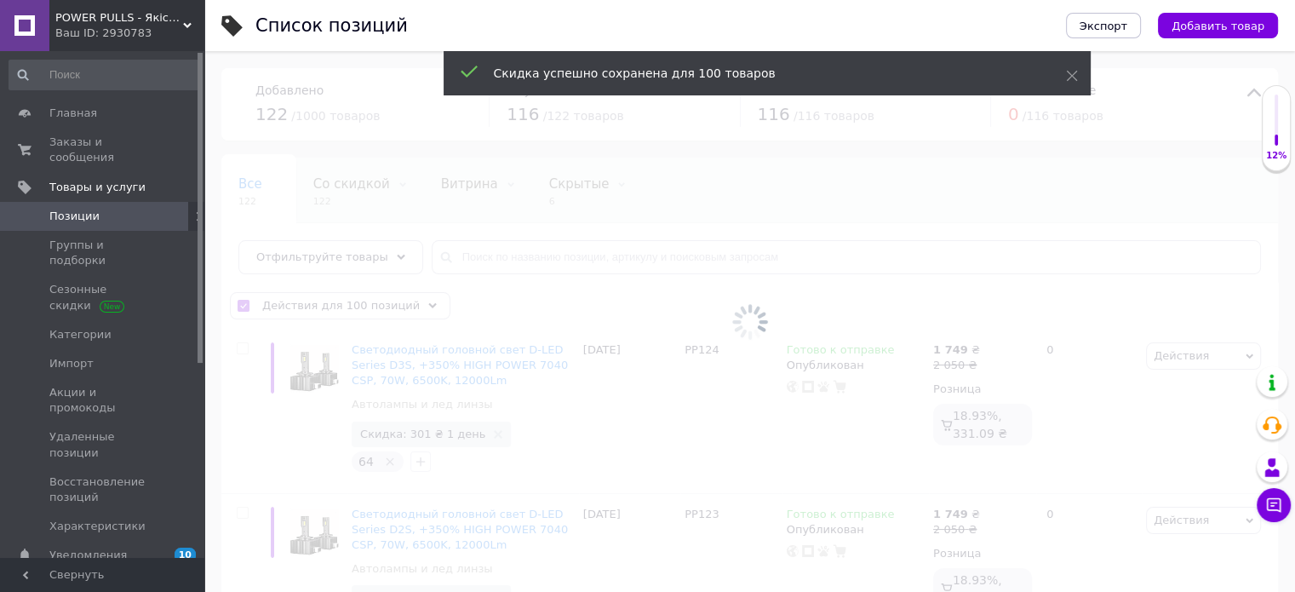
checkbox input "false"
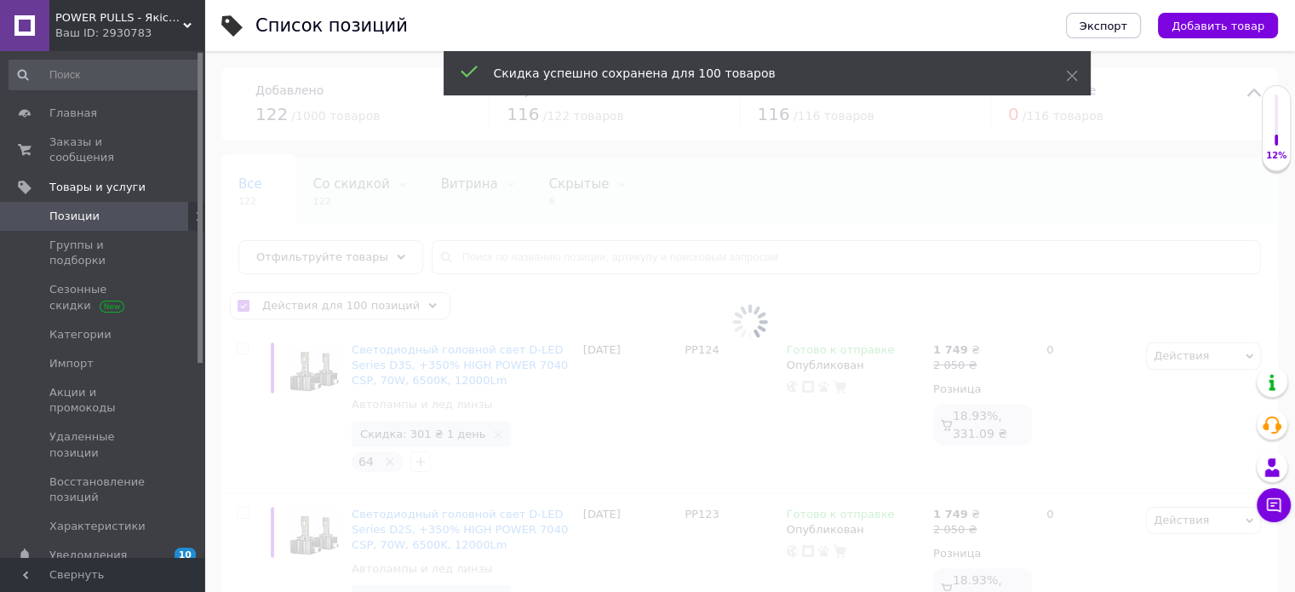
checkbox input "false"
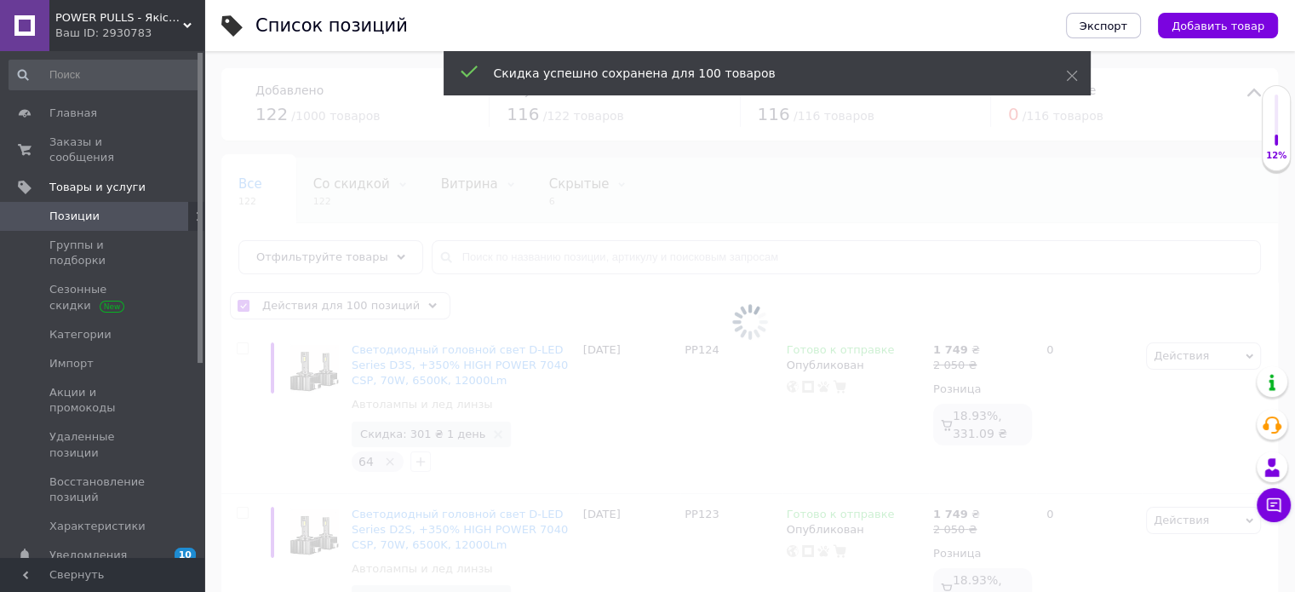
checkbox input "false"
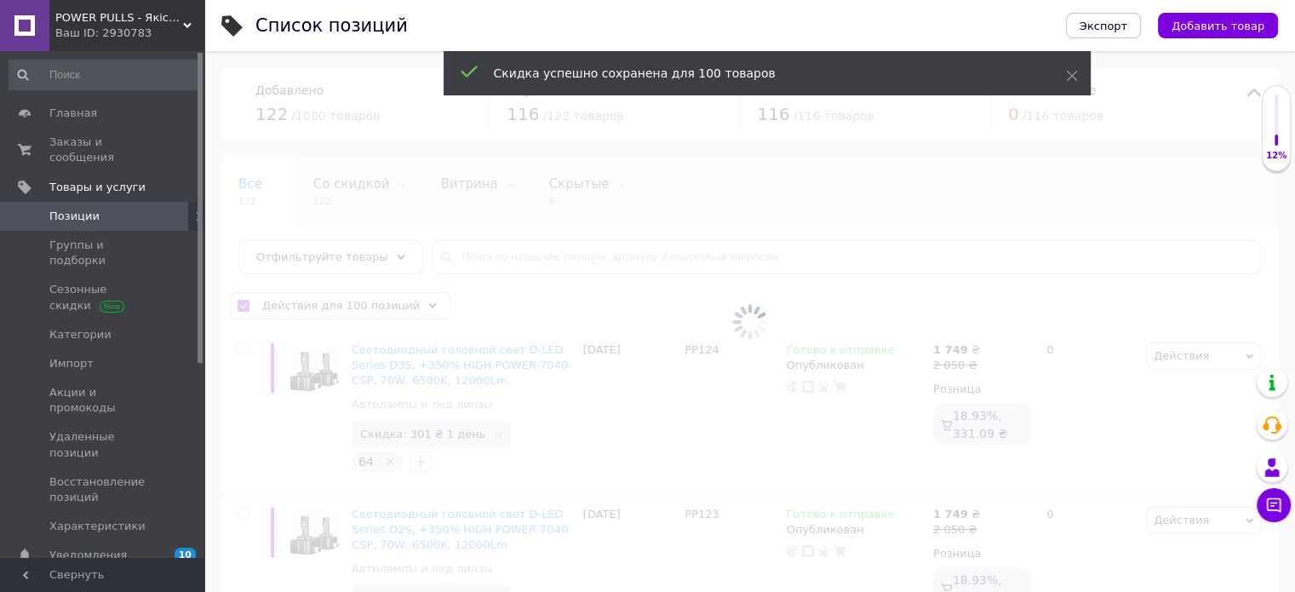
checkbox input "false"
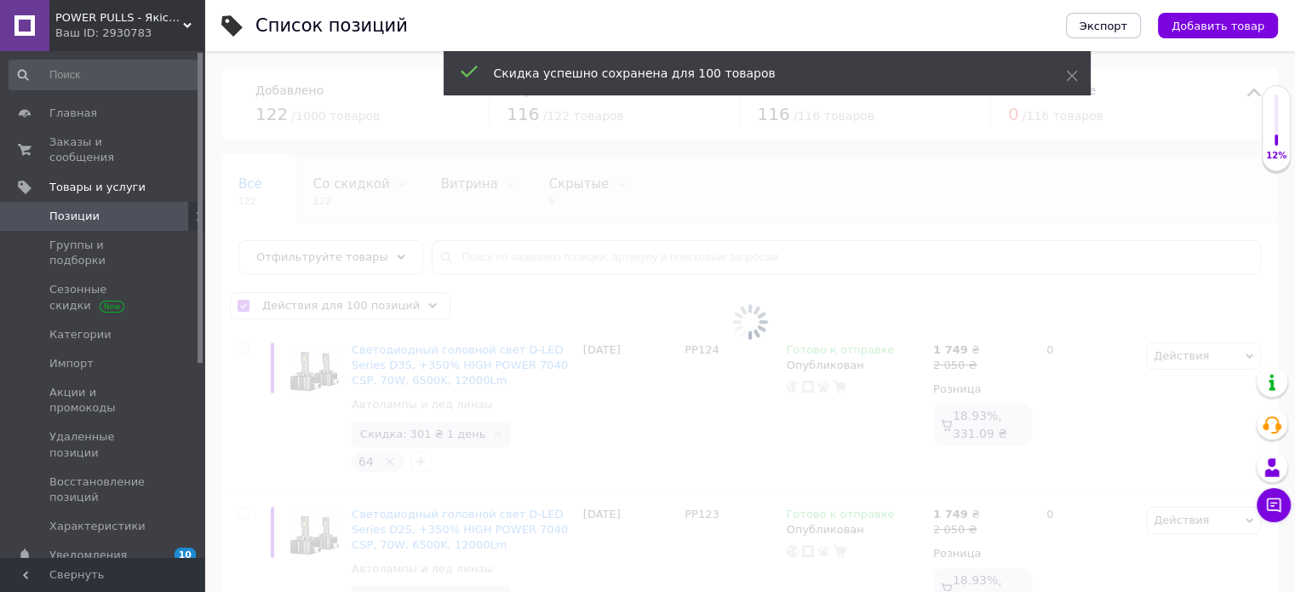
checkbox input "false"
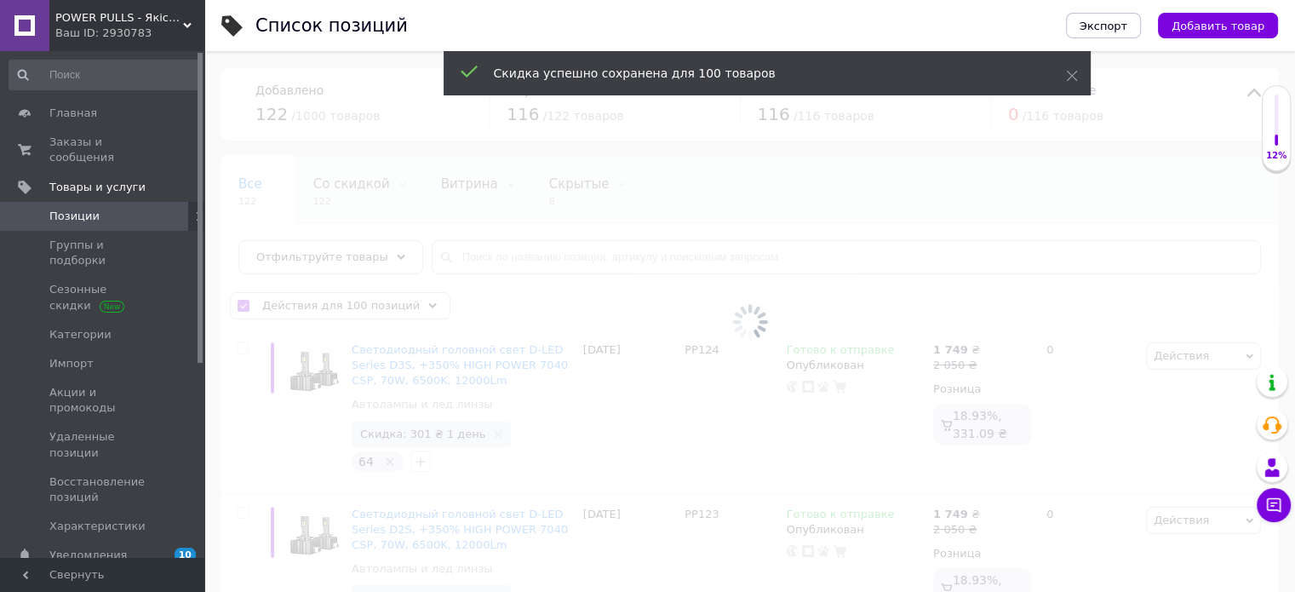
checkbox input "false"
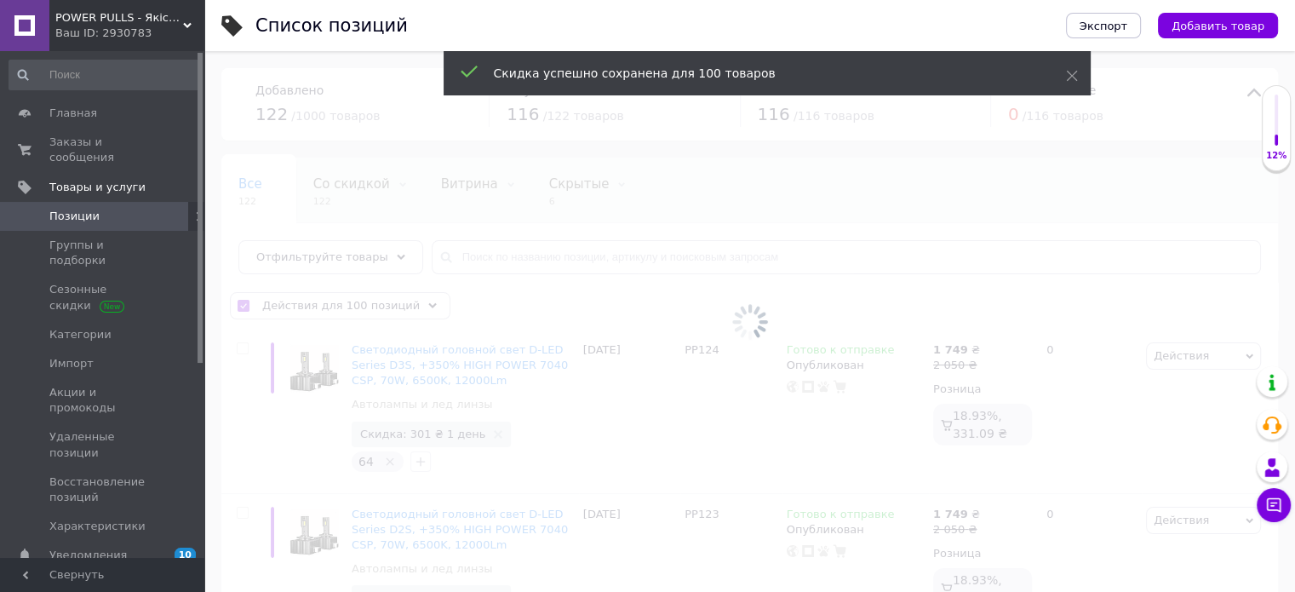
checkbox input "false"
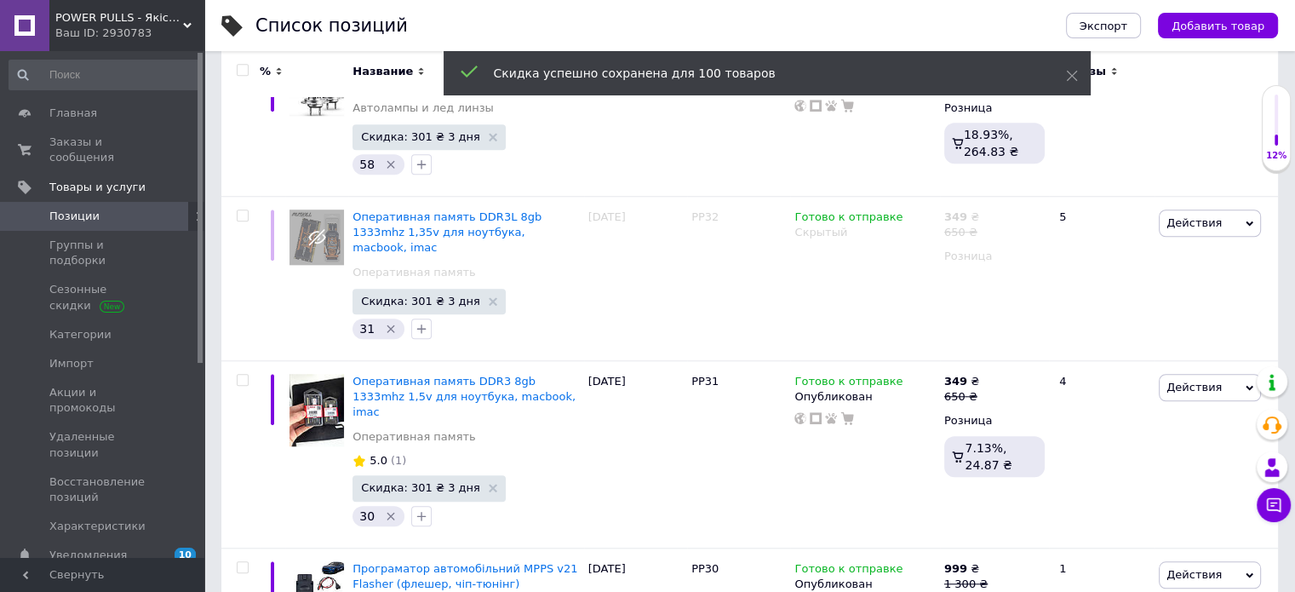
scroll to position [15270, 0]
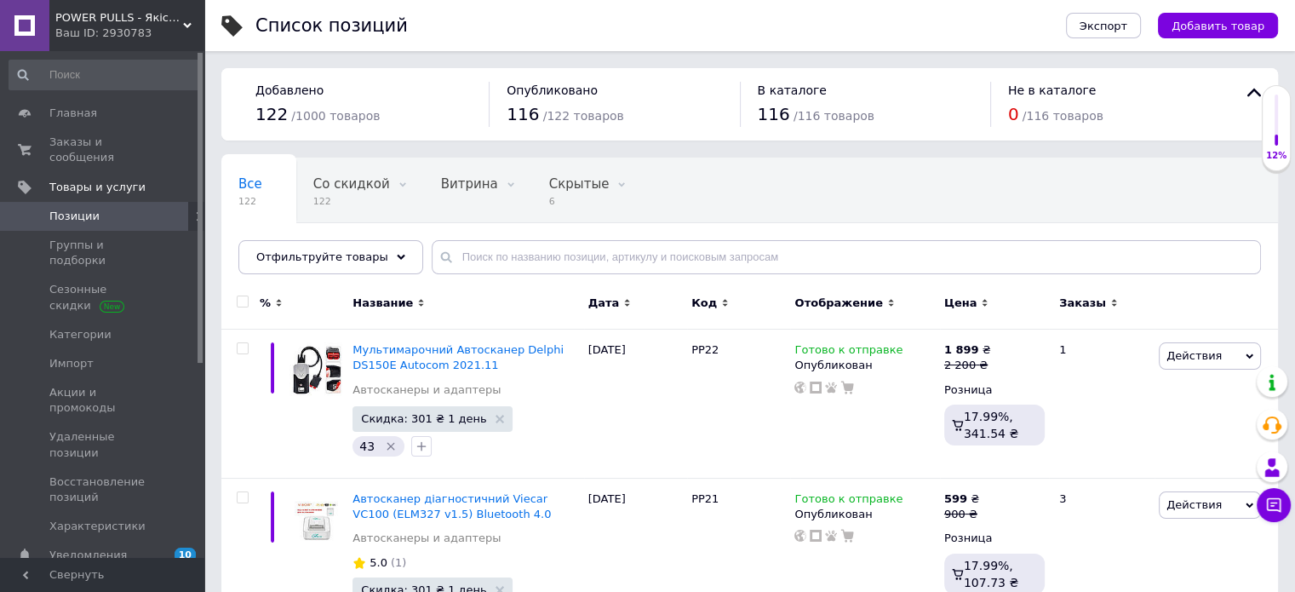
click at [244, 298] on input "checkbox" at bounding box center [242, 301] width 11 height 11
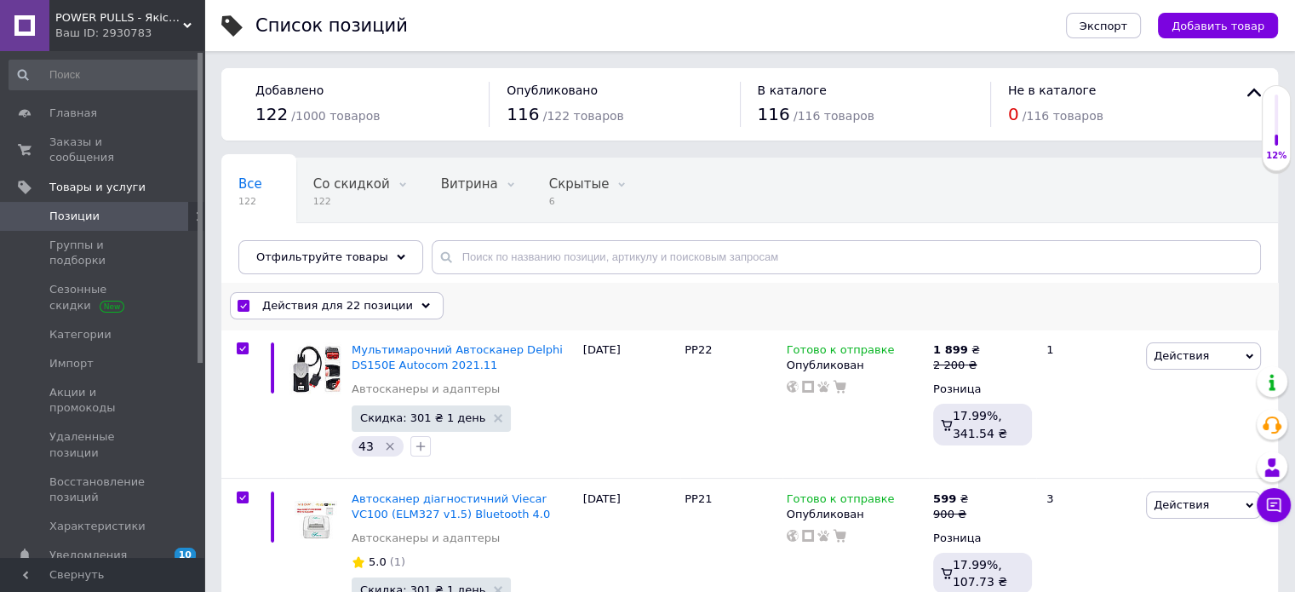
click at [347, 315] on div "Действия для 22 позиции" at bounding box center [337, 305] width 214 height 27
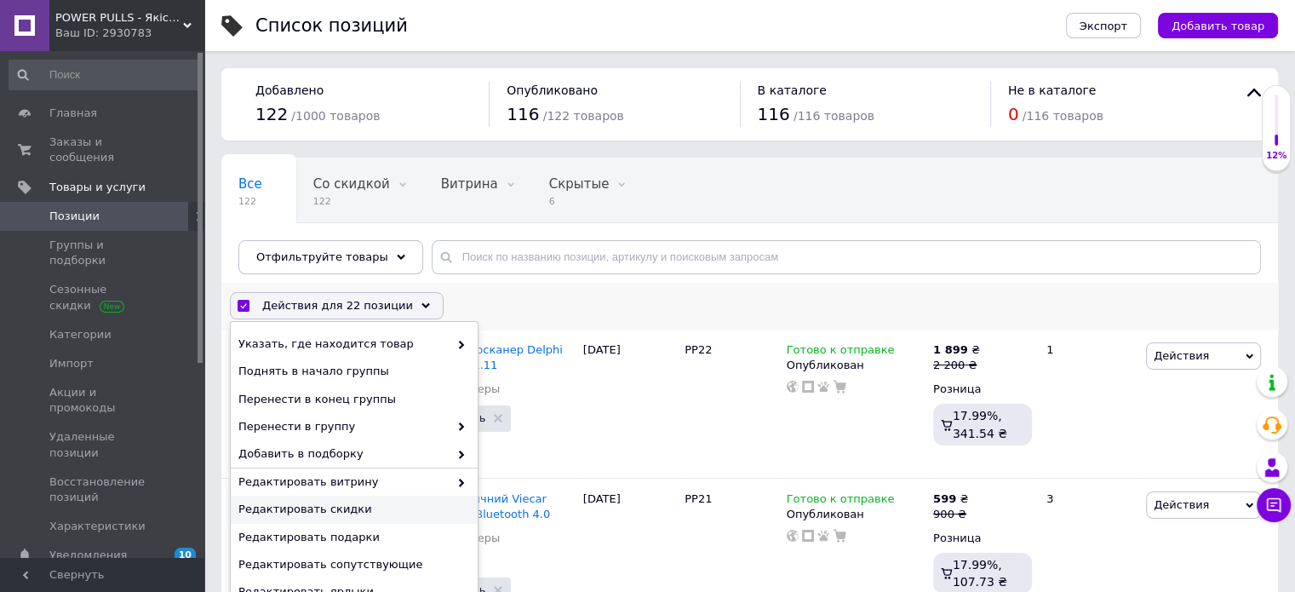
click at [342, 510] on span "Редактировать скидки" at bounding box center [351, 509] width 227 height 15
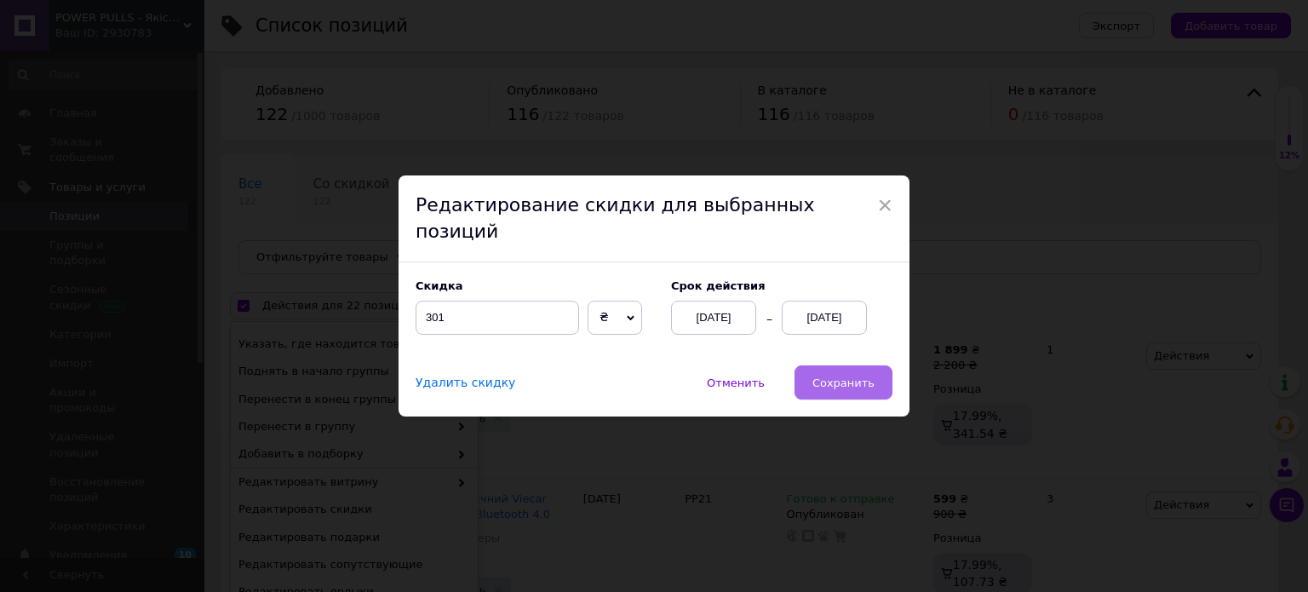
click at [825, 376] on span "Сохранить" at bounding box center [843, 382] width 62 height 13
